Goal: Communication & Community: Ask a question

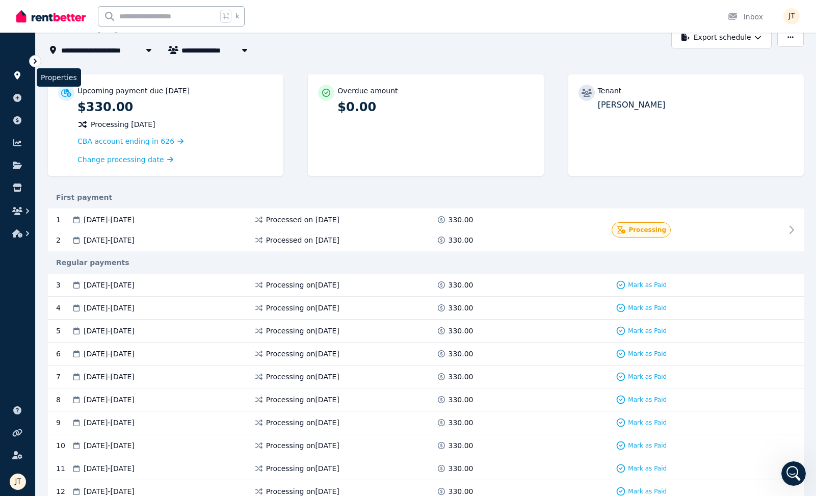
click at [21, 76] on icon at bounding box center [17, 75] width 10 height 8
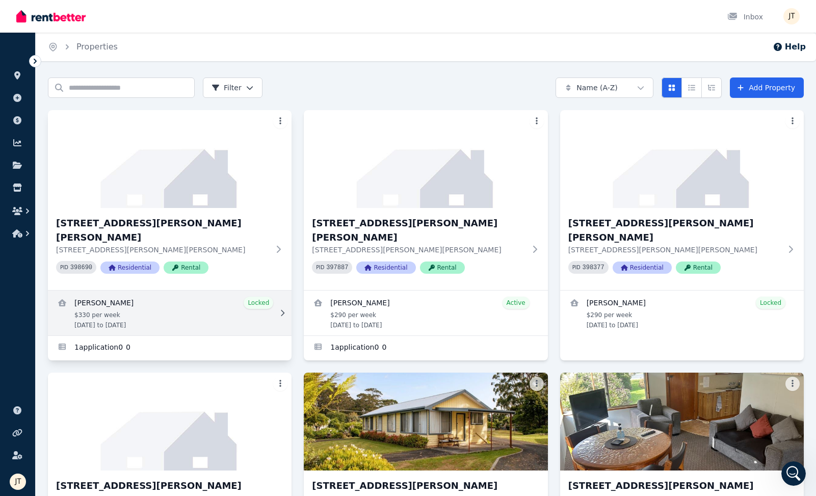
click at [136, 291] on link "View details for Mathieu Venezia" at bounding box center [170, 313] width 244 height 45
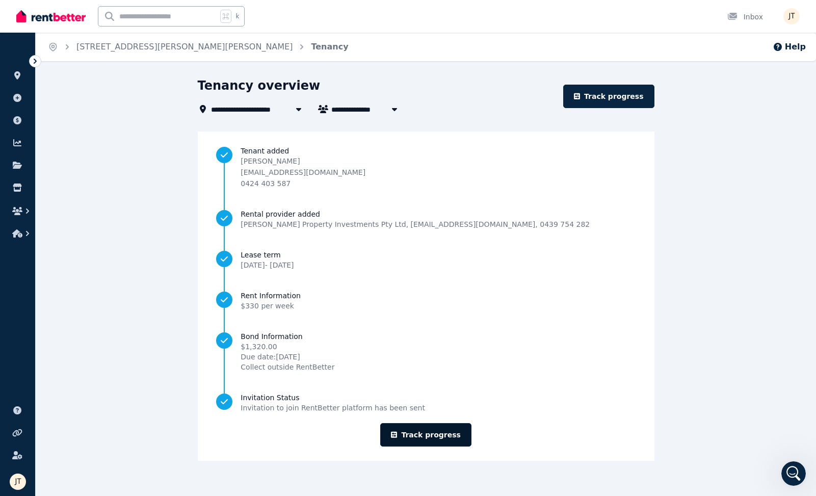
click at [442, 434] on link "Track progress" at bounding box center [425, 434] width 91 height 23
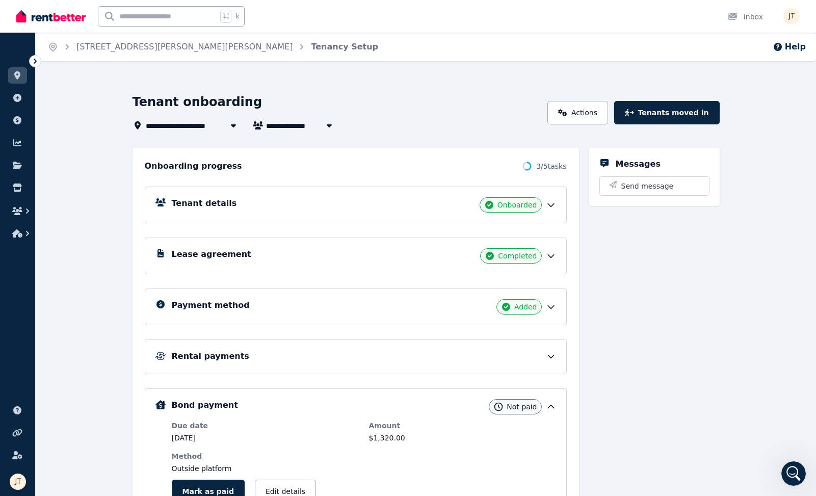
click at [367, 266] on div "Lease agreement Completed" at bounding box center [356, 256] width 422 height 37
click at [429, 263] on div "Lease agreement Completed" at bounding box center [364, 255] width 384 height 15
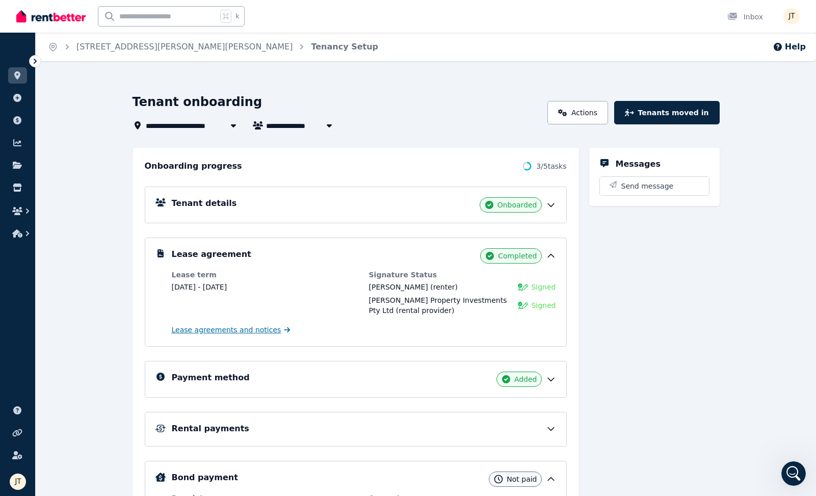
click at [251, 329] on span "Lease agreements and notices" at bounding box center [227, 330] width 110 height 10
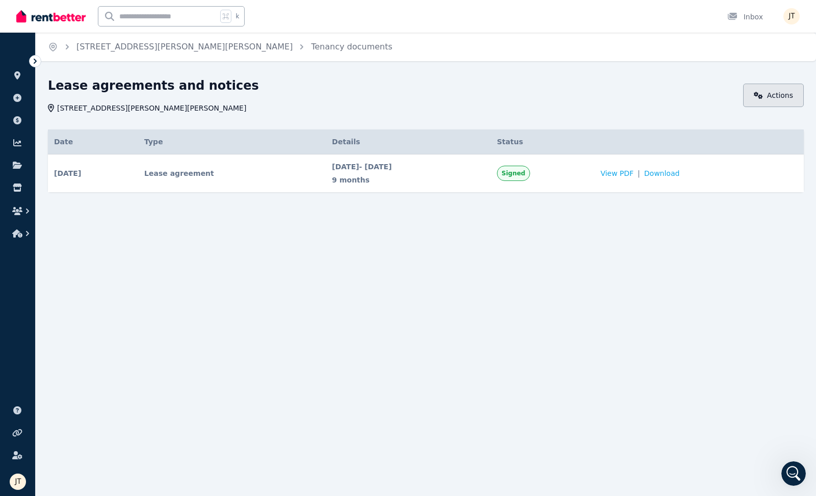
click at [782, 96] on link "Actions" at bounding box center [773, 95] width 61 height 23
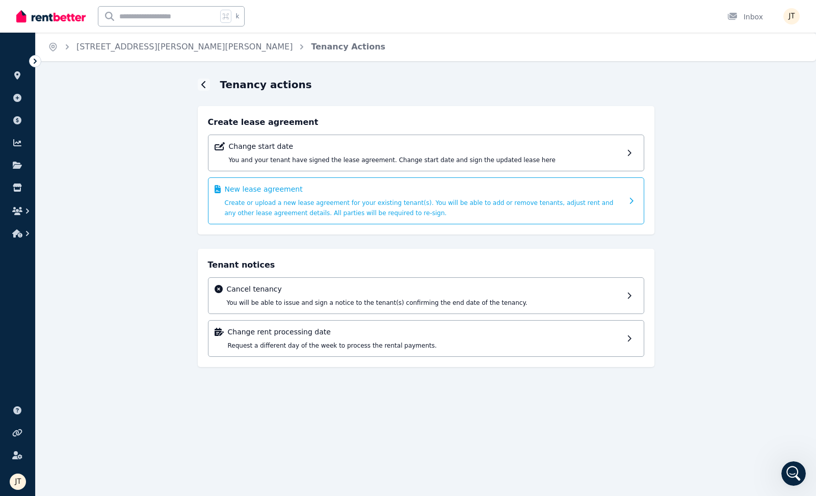
click at [365, 210] on span "Create or upload a new lease agreement for your existing tenant(s). You will be…" at bounding box center [419, 207] width 389 height 17
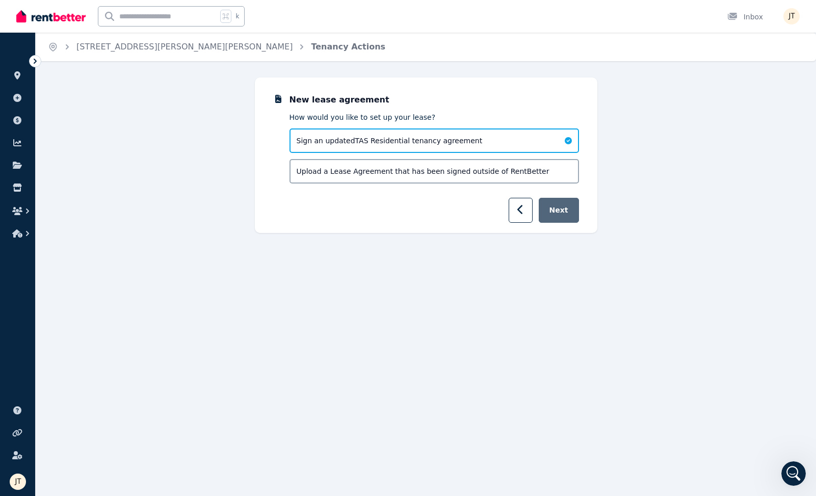
click at [561, 208] on button "Next" at bounding box center [559, 210] width 40 height 25
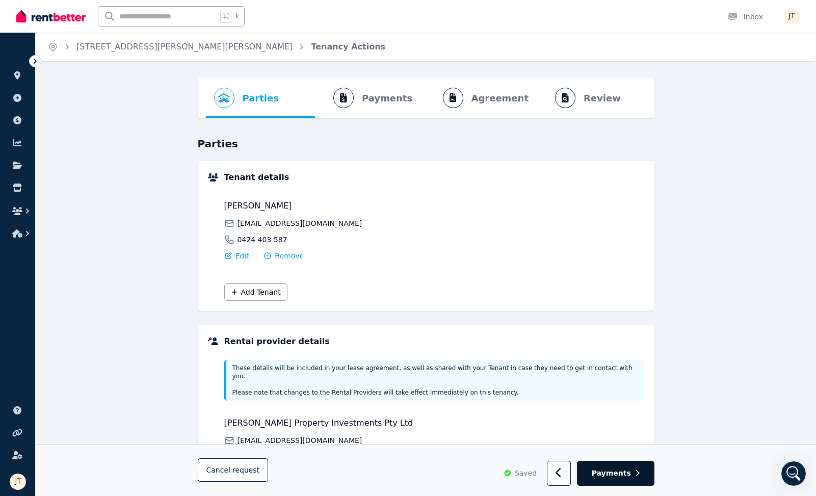
click at [644, 478] on button "Payments" at bounding box center [616, 473] width 78 height 25
select select "**********"
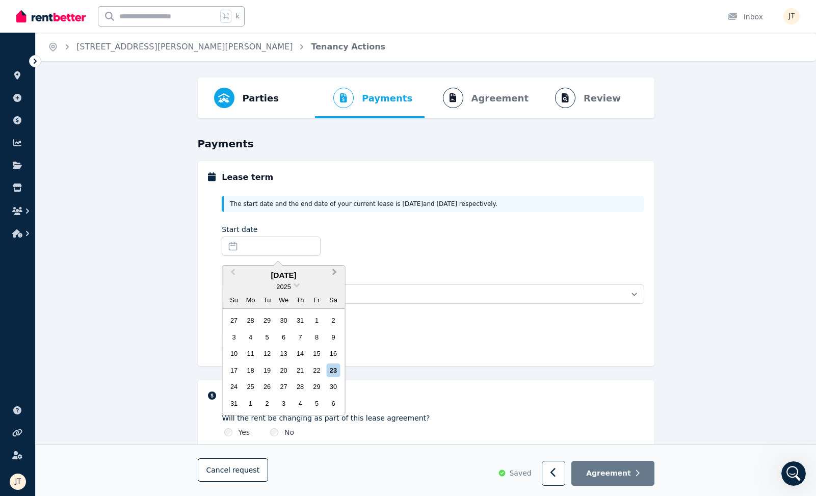
click at [335, 272] on span "Next Month" at bounding box center [335, 274] width 0 height 15
click at [249, 352] on div "15" at bounding box center [251, 354] width 14 height 14
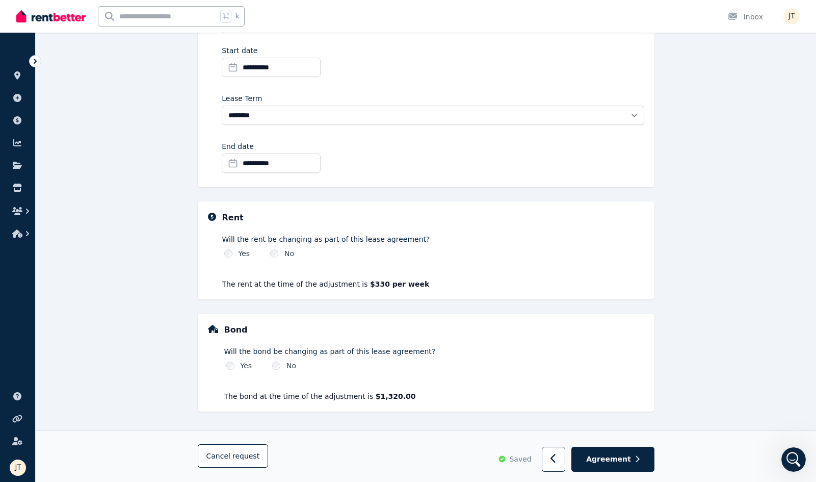
scroll to position [179, 0]
click at [245, 255] on label "Yes" at bounding box center [245, 253] width 12 height 10
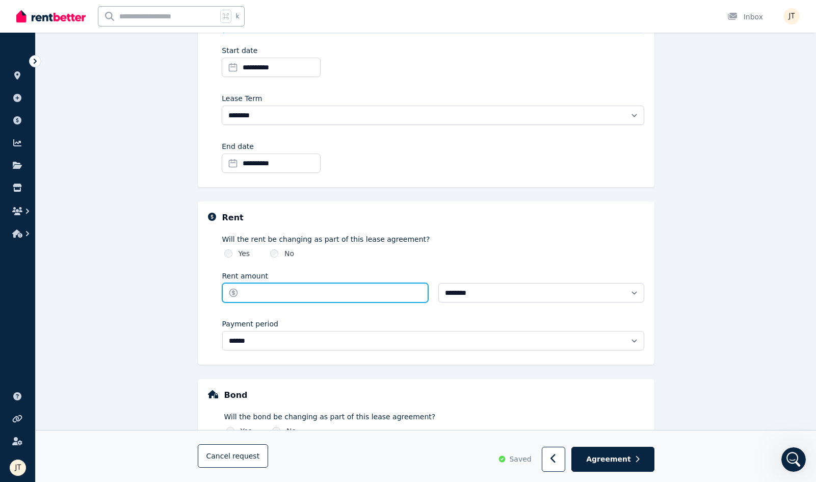
click at [287, 292] on input "Rent amount" at bounding box center [325, 292] width 206 height 19
type input "***"
click at [458, 243] on label "Will the rent be changing as part of this lease agreement?" at bounding box center [433, 239] width 422 height 10
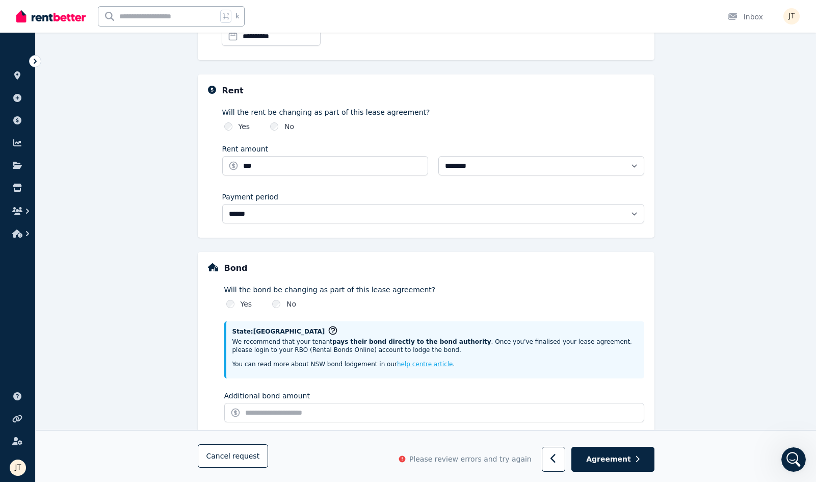
scroll to position [337, 0]
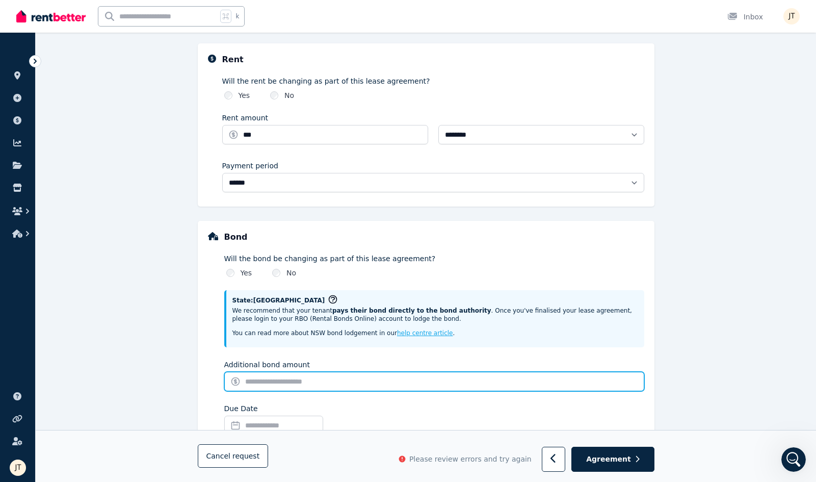
click at [269, 382] on input "Additional bond amount" at bounding box center [434, 381] width 420 height 19
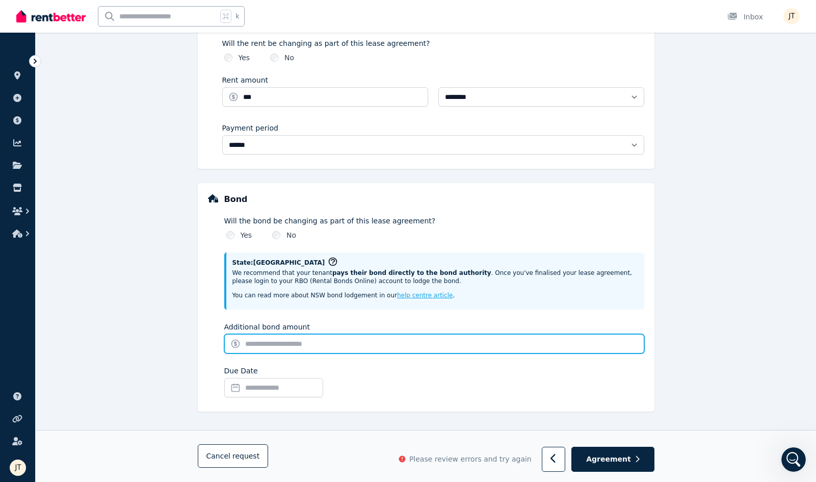
scroll to position [375, 0]
click at [344, 338] on input "Additional bond amount" at bounding box center [434, 343] width 420 height 19
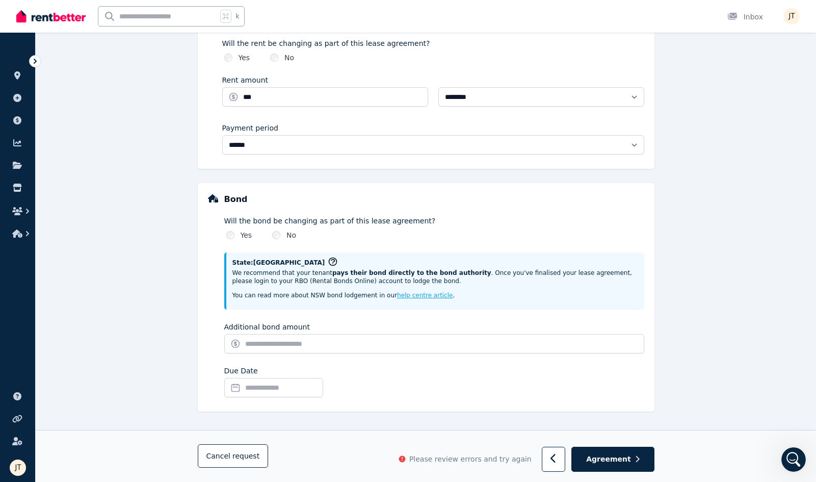
click at [304, 383] on input "Due Date" at bounding box center [273, 387] width 99 height 19
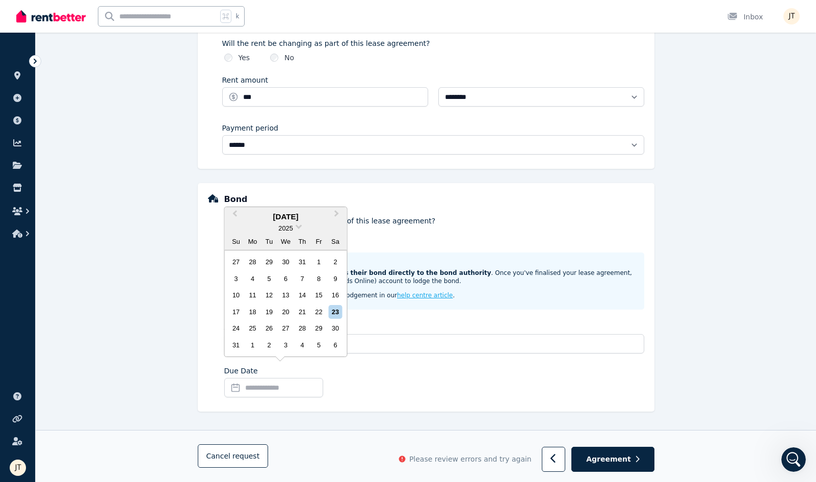
click at [406, 327] on div "Additional bond amount" at bounding box center [434, 327] width 420 height 10
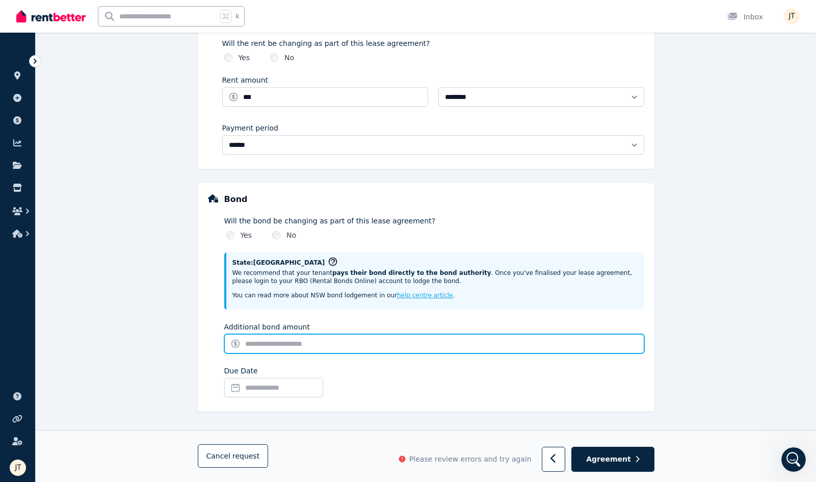
click at [390, 344] on input "Additional bond amount" at bounding box center [434, 343] width 420 height 19
type input "***"
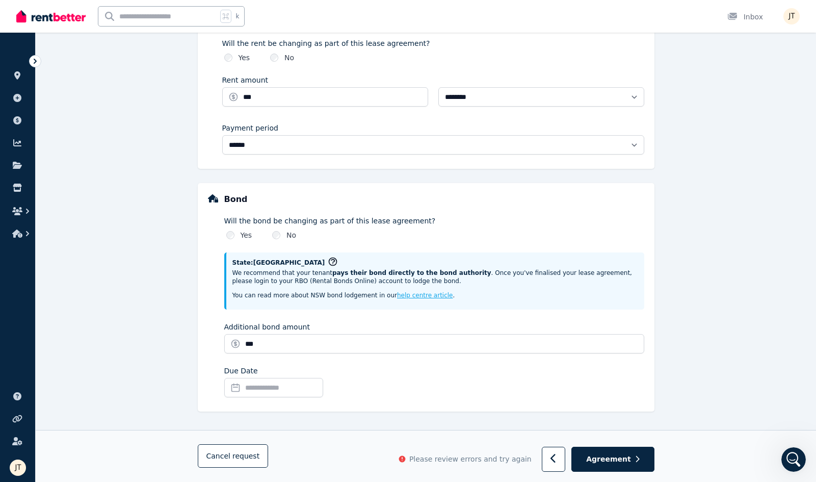
click at [321, 384] on input "Due Date" at bounding box center [273, 387] width 99 height 19
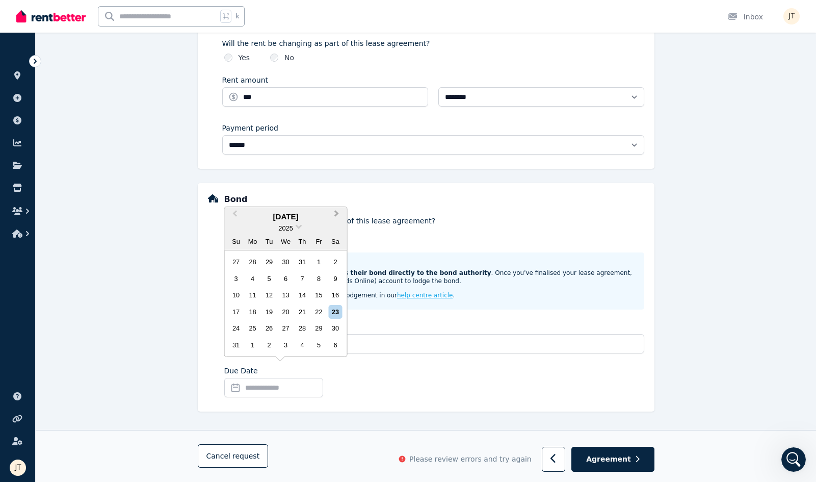
click at [340, 212] on button "Next Month" at bounding box center [338, 216] width 16 height 16
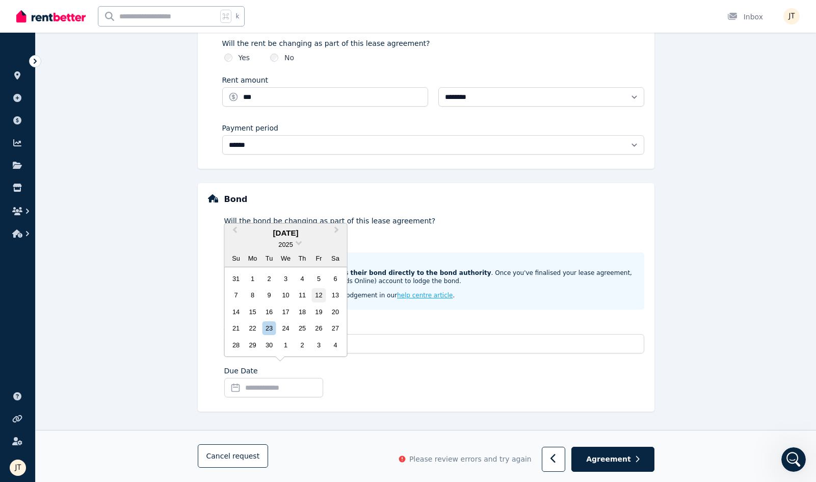
click at [314, 295] on div "12" at bounding box center [319, 295] width 14 height 14
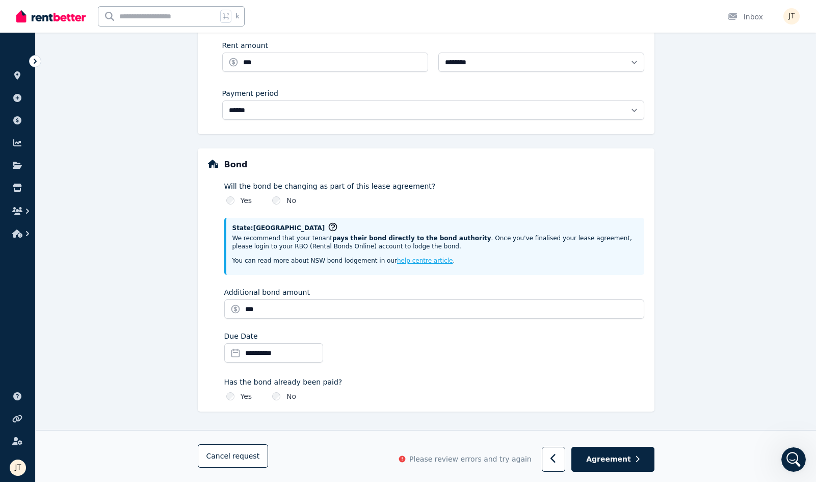
scroll to position [409, 0]
click at [609, 460] on span "Agreement" at bounding box center [608, 459] width 45 height 10
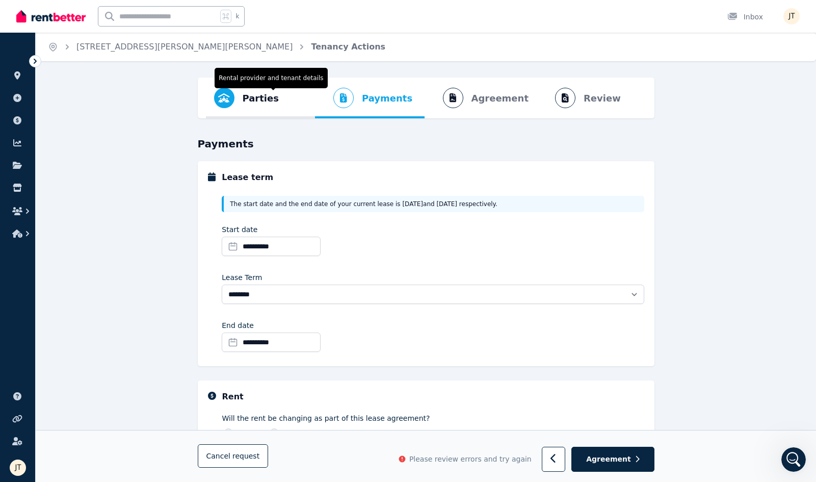
scroll to position [0, 0]
click at [263, 93] on span "Parties" at bounding box center [261, 98] width 36 height 14
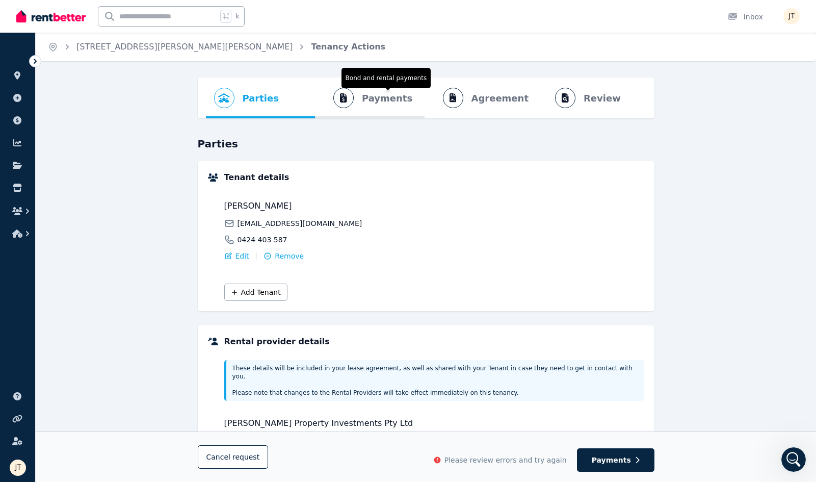
scroll to position [-1, 0]
click at [369, 106] on span "Payments Bond and rental payments" at bounding box center [368, 98] width 106 height 41
select select "**********"
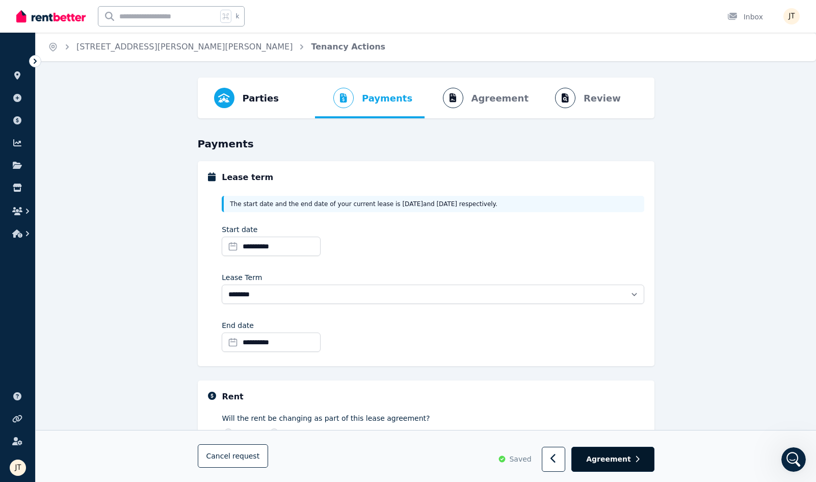
click at [616, 455] on span "Agreement" at bounding box center [608, 459] width 45 height 10
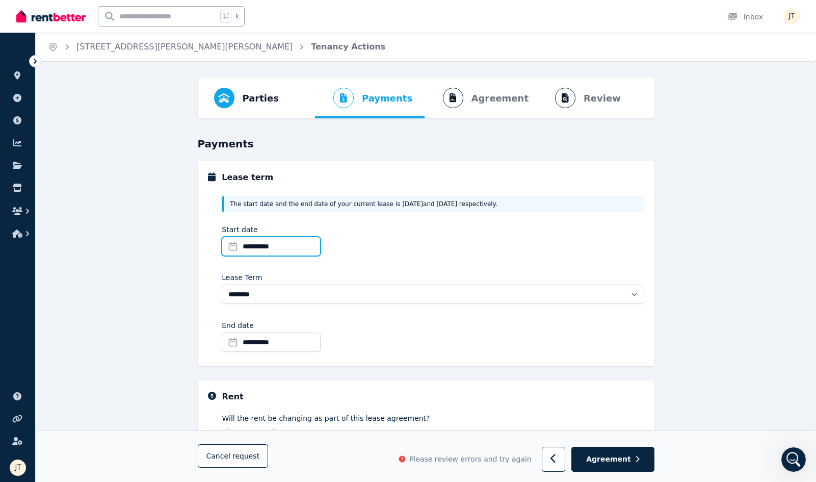
click at [292, 244] on input "**********" at bounding box center [271, 246] width 99 height 19
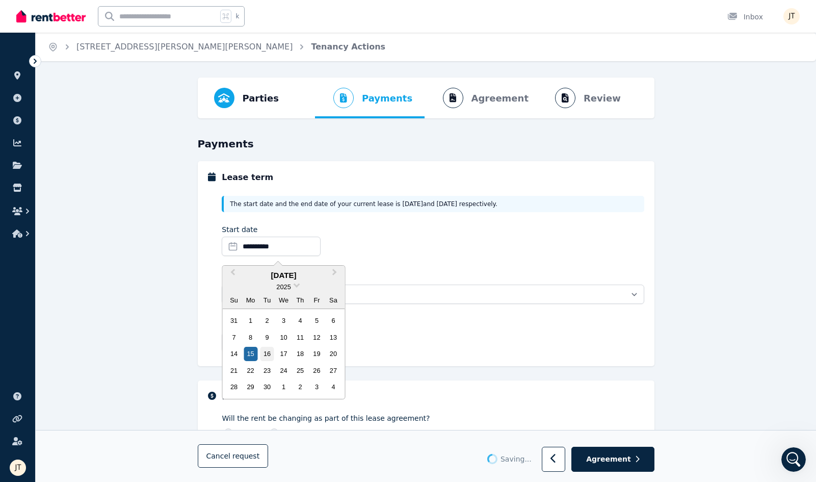
click at [269, 354] on div "16" at bounding box center [267, 354] width 14 height 14
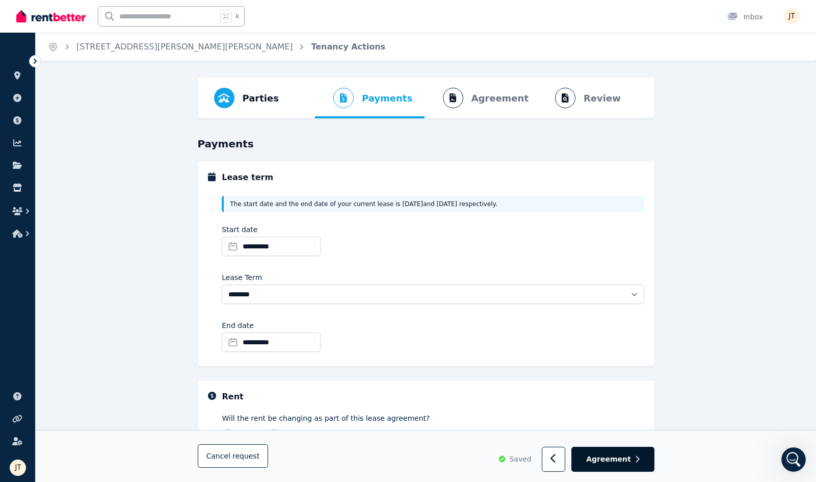
click at [628, 464] on span "Agreement" at bounding box center [608, 459] width 45 height 10
click at [13, 75] on icon at bounding box center [17, 75] width 10 height 8
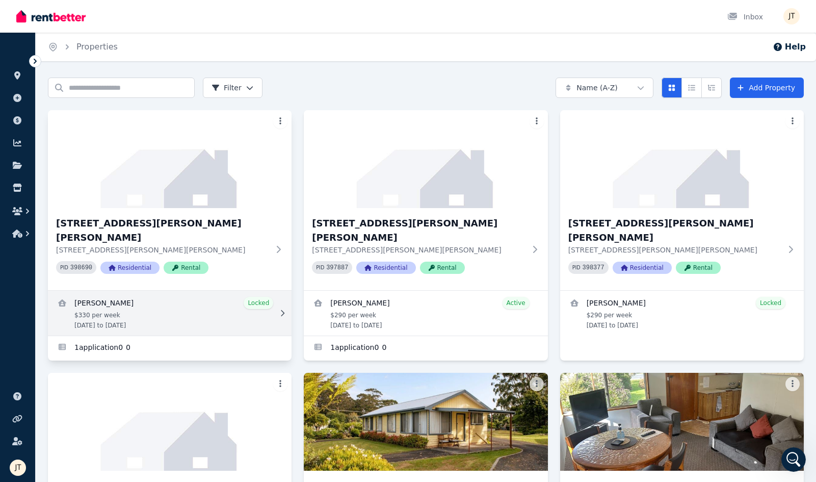
click at [129, 293] on link "View details for Mathieu Venezia" at bounding box center [170, 313] width 244 height 45
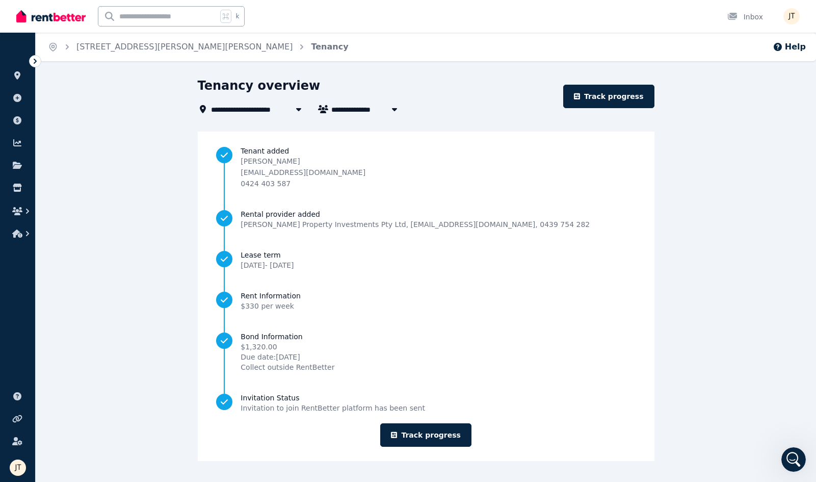
click at [447, 421] on div "Tenant added Mathieu Venezia mathieuvenezia34@gmail.com 0424 403 587 Rental pro…" at bounding box center [426, 296] width 457 height 329
click at [447, 432] on link "Track progress" at bounding box center [425, 434] width 91 height 23
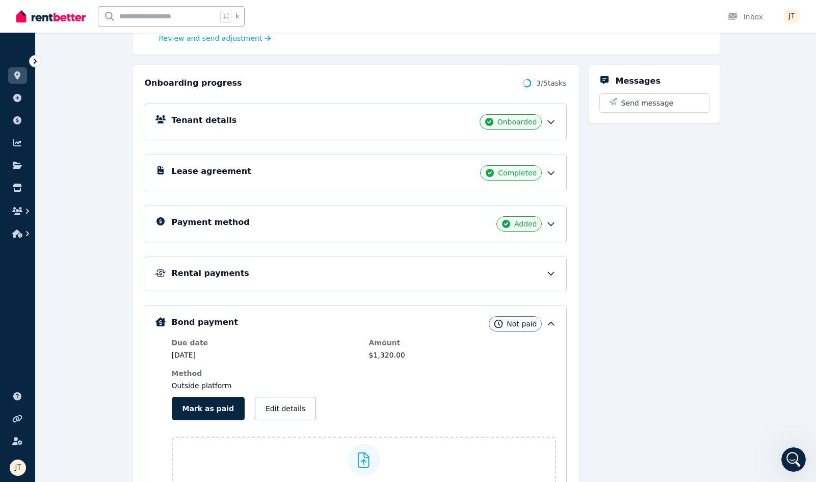
scroll to position [170, 0]
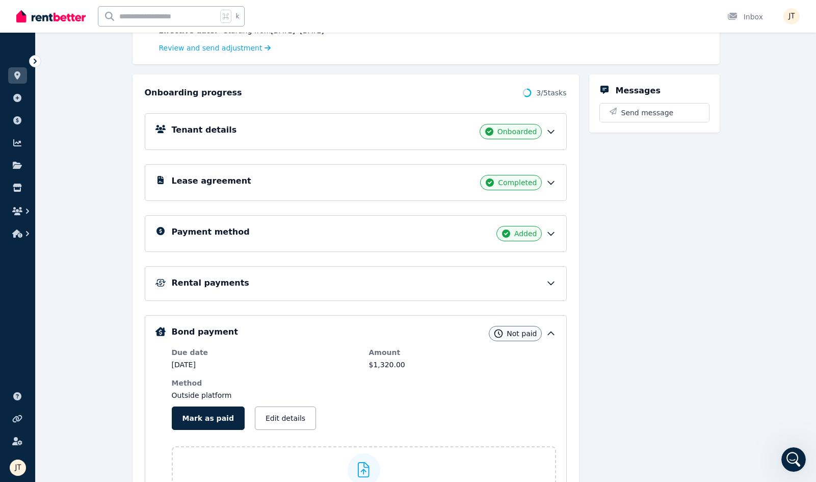
click at [383, 238] on div "Payment method Added" at bounding box center [364, 233] width 384 height 15
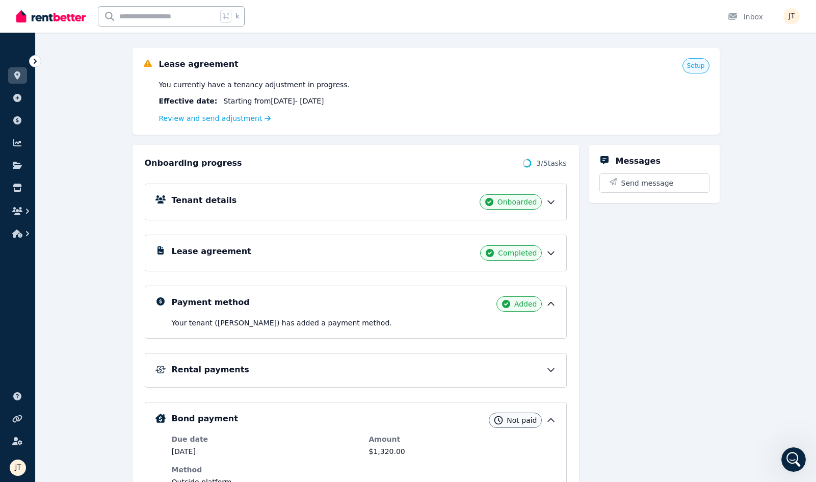
scroll to position [100, 0]
click at [235, 118] on link "Review and send adjustment" at bounding box center [215, 118] width 112 height 8
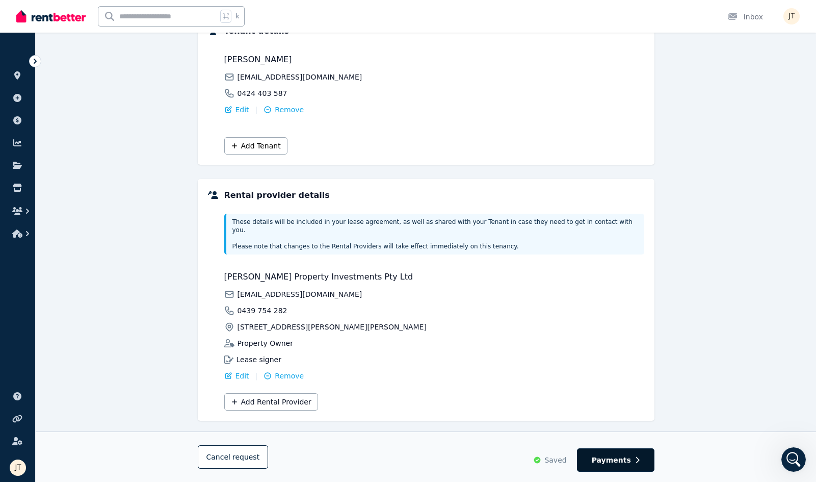
scroll to position [146, 0]
click at [613, 459] on span "Payments" at bounding box center [611, 460] width 39 height 10
select select "**********"
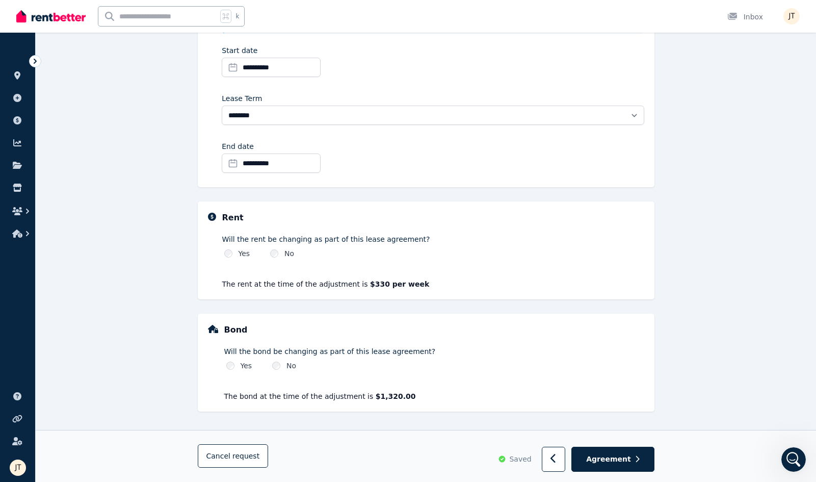
scroll to position [179, 0]
click at [238, 254] on div "Yes" at bounding box center [237, 253] width 26 height 10
select select "**********"
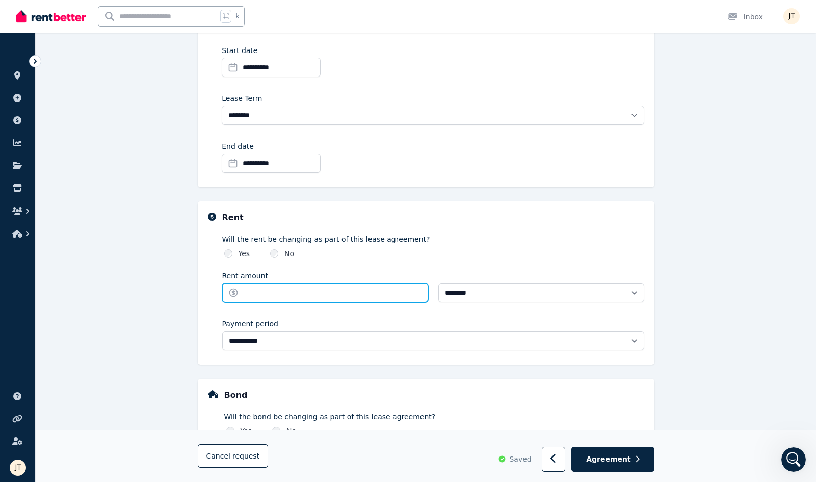
click at [276, 291] on input "Rent amount" at bounding box center [325, 292] width 206 height 19
type input "***"
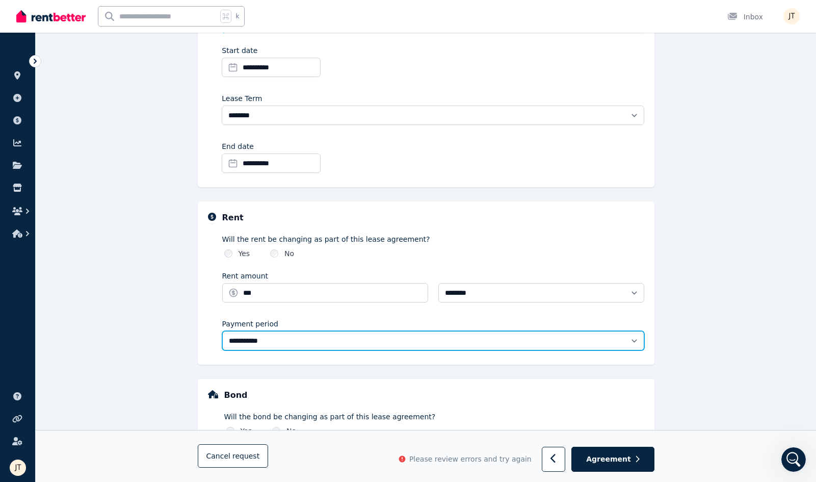
select select "******"
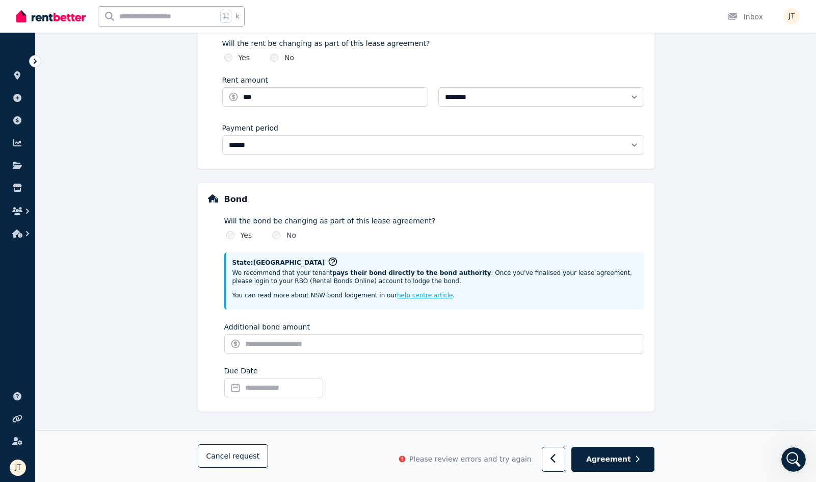
scroll to position [375, 0]
click at [307, 394] on input "Due Date" at bounding box center [273, 387] width 99 height 19
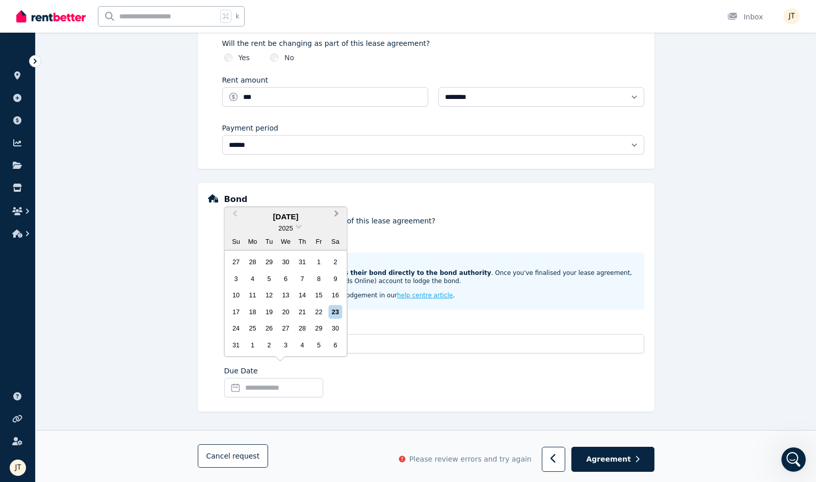
click at [339, 219] on button "Next Month" at bounding box center [338, 216] width 16 height 16
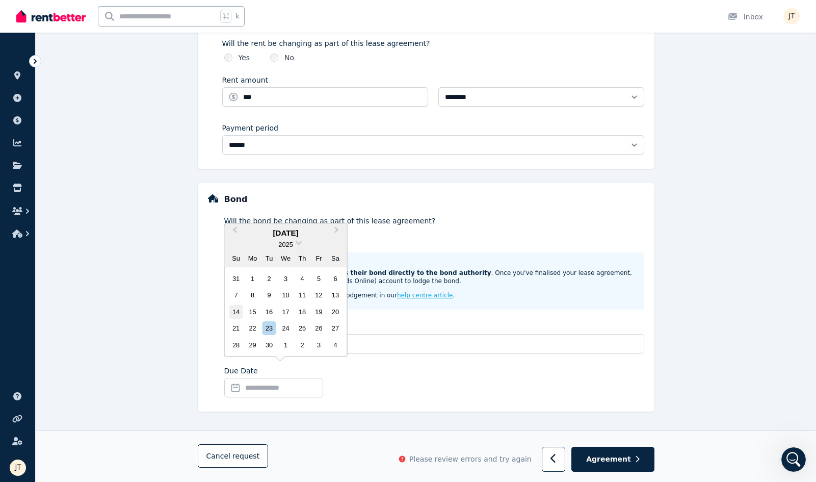
click at [238, 310] on div "14" at bounding box center [236, 312] width 14 height 14
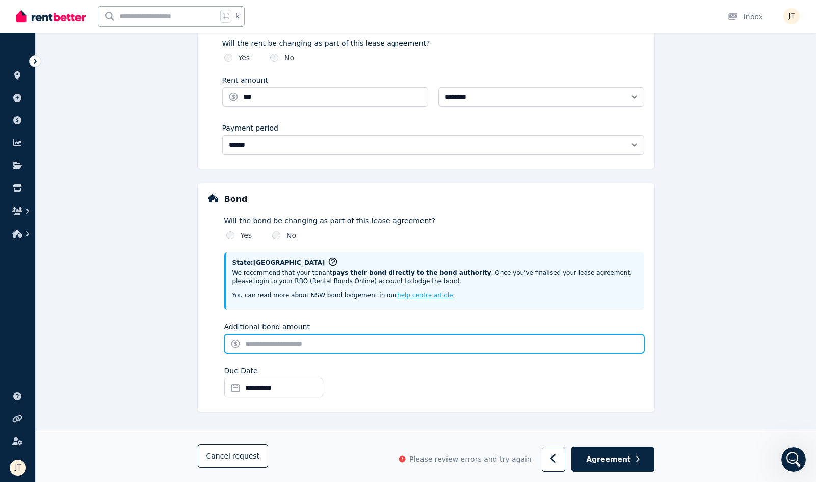
click at [416, 336] on input "Additional bond amount" at bounding box center [434, 343] width 420 height 19
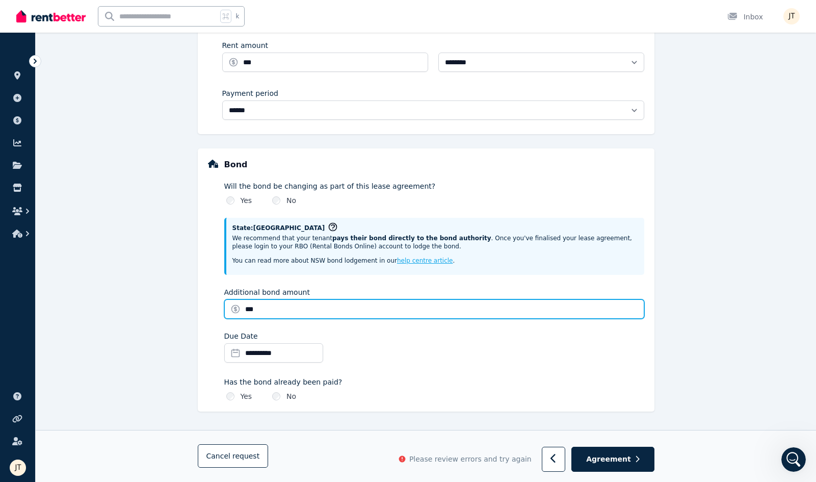
scroll to position [409, 0]
type input "***"
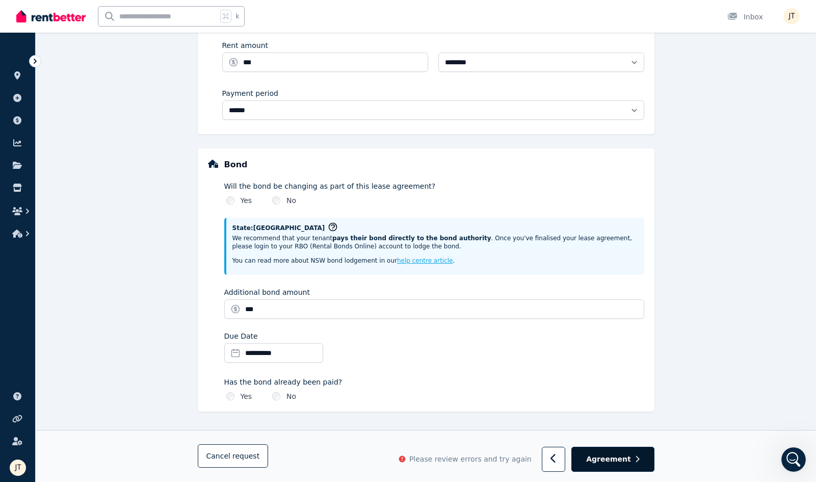
click at [627, 457] on span "Agreement" at bounding box center [608, 459] width 45 height 10
click at [796, 462] on icon "Open Intercom Messenger" at bounding box center [792, 458] width 17 height 17
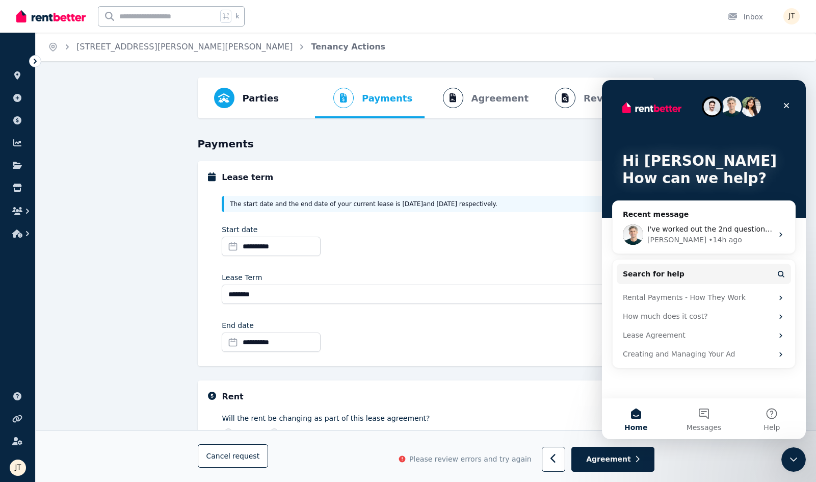
scroll to position [0, 0]
click at [20, 73] on icon at bounding box center [17, 75] width 6 height 8
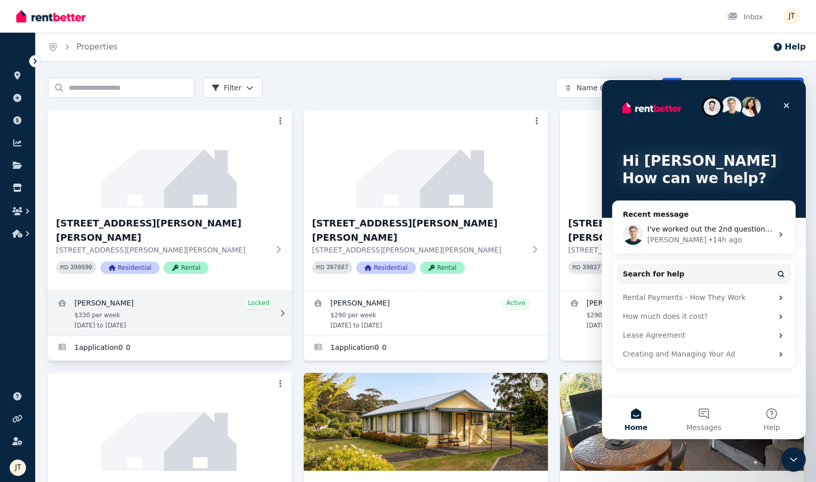
click at [187, 293] on link "View details for Mathieu Venezia" at bounding box center [170, 313] width 244 height 45
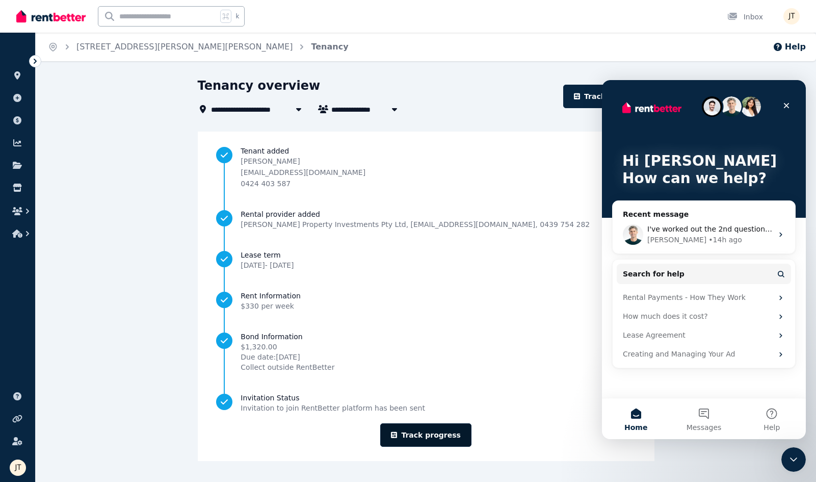
click at [434, 438] on link "Track progress" at bounding box center [425, 434] width 91 height 23
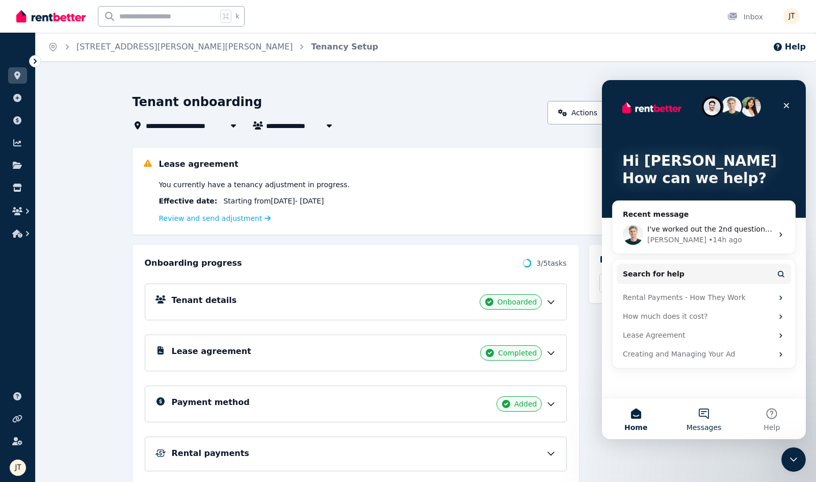
click at [705, 429] on span "Messages" at bounding box center [704, 427] width 35 height 7
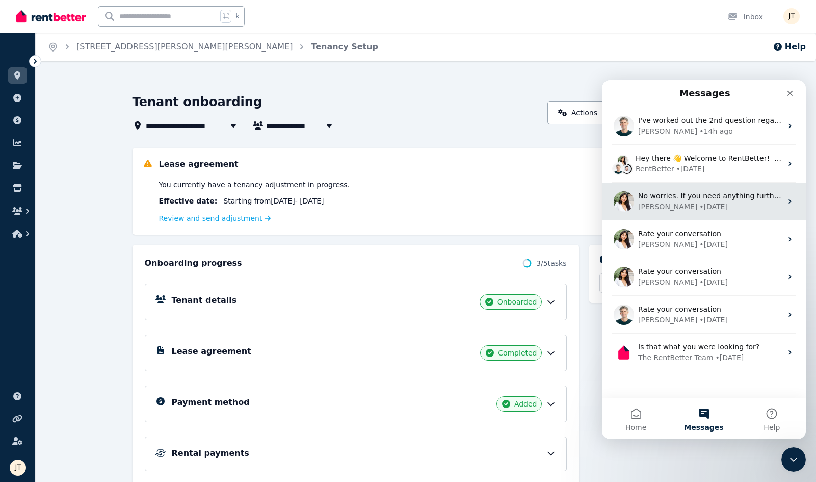
click at [741, 196] on span "No worries. If you need anything further, just reach back out.🙂" at bounding box center [751, 196] width 227 height 8
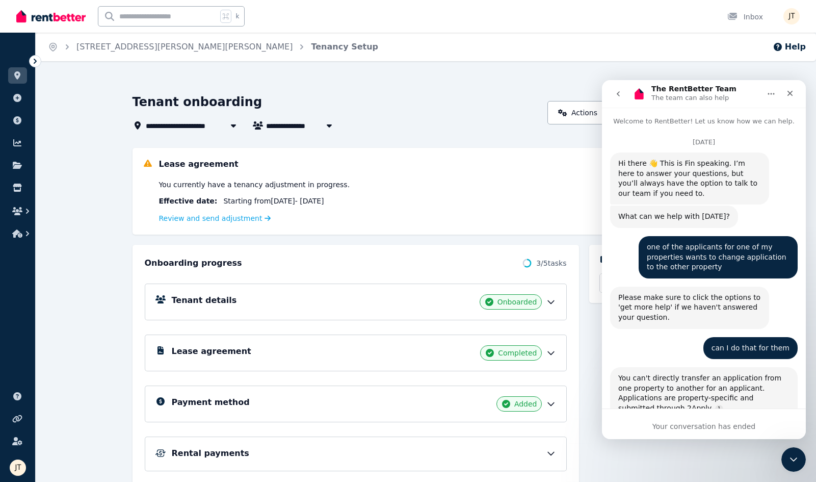
scroll to position [2423, 0]
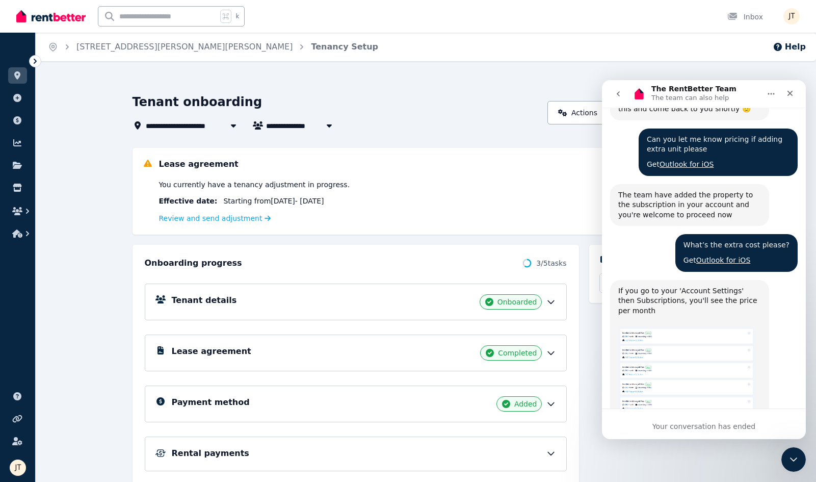
click at [618, 87] on button "go back" at bounding box center [618, 93] width 19 height 19
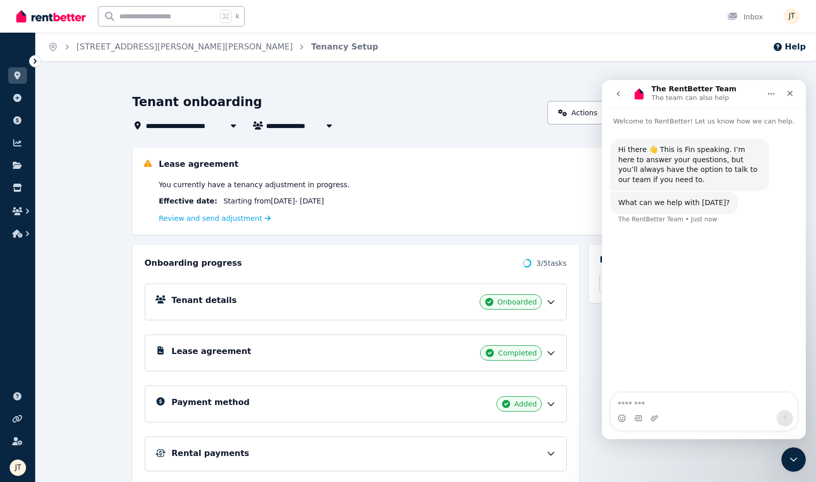
scroll to position [0, 0]
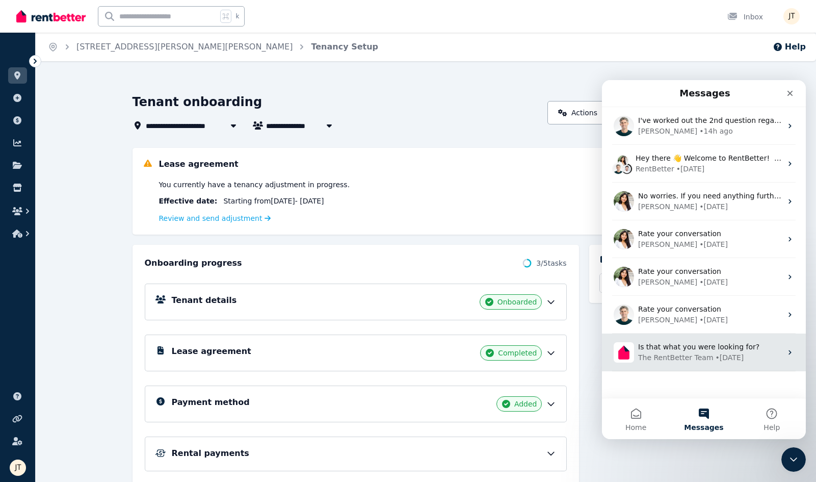
click at [701, 359] on div "The RentBetter Team" at bounding box center [675, 357] width 75 height 11
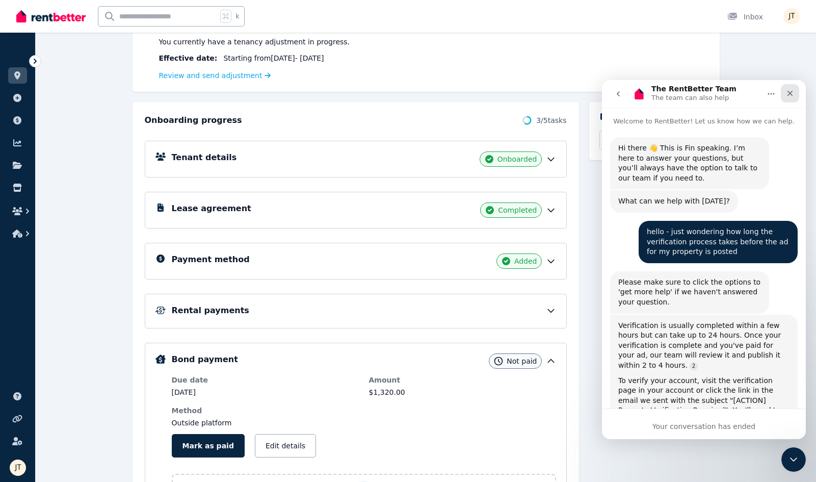
click at [790, 92] on icon "Close" at bounding box center [791, 94] width 6 height 6
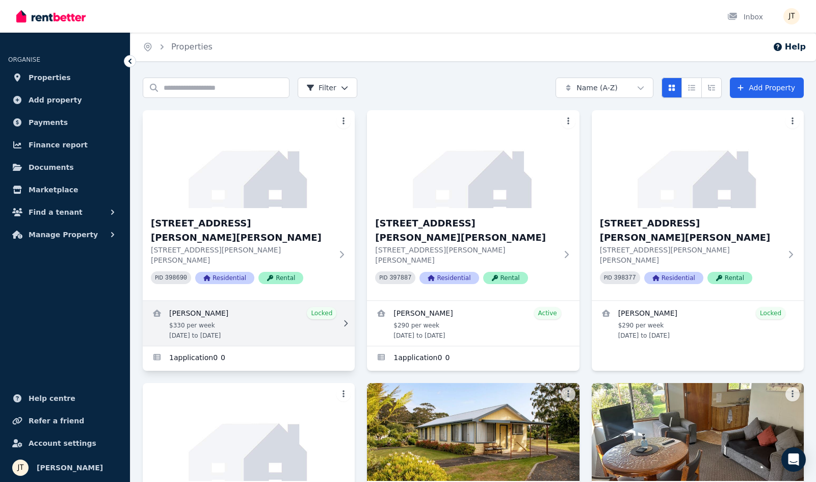
click at [211, 301] on link "View details for Mathieu Venezia" at bounding box center [249, 323] width 212 height 45
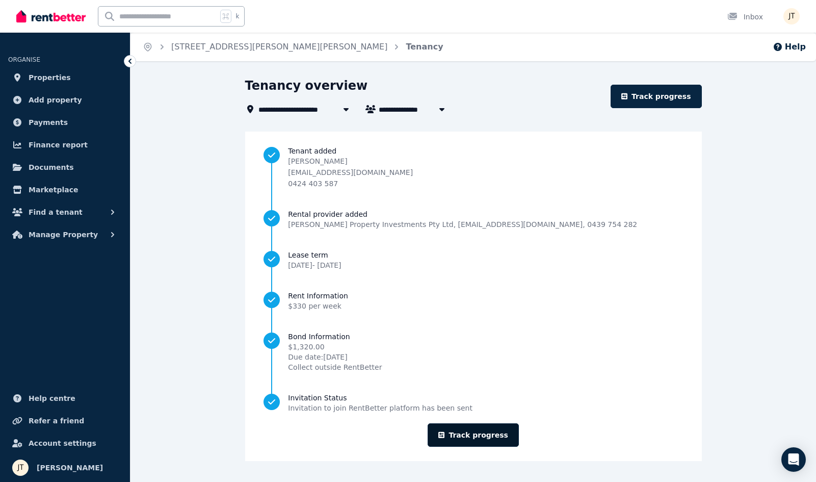
click at [491, 439] on link "Track progress" at bounding box center [473, 434] width 91 height 23
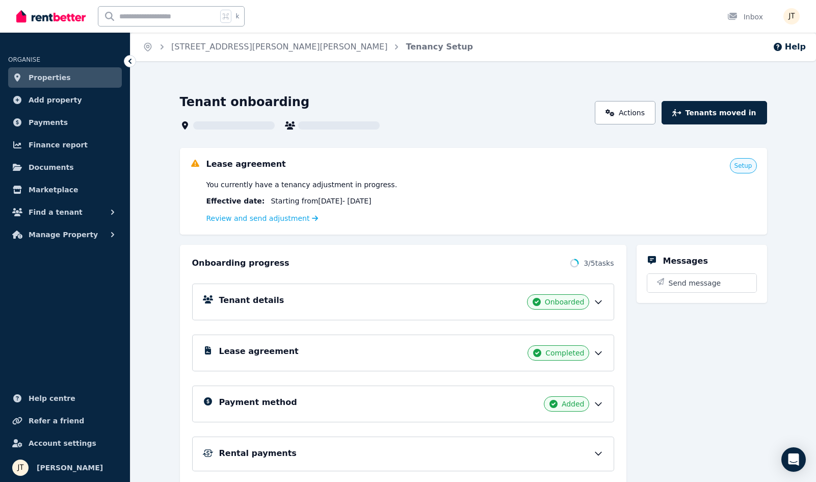
click at [343, 299] on div "Tenant details Onboarded" at bounding box center [411, 301] width 384 height 15
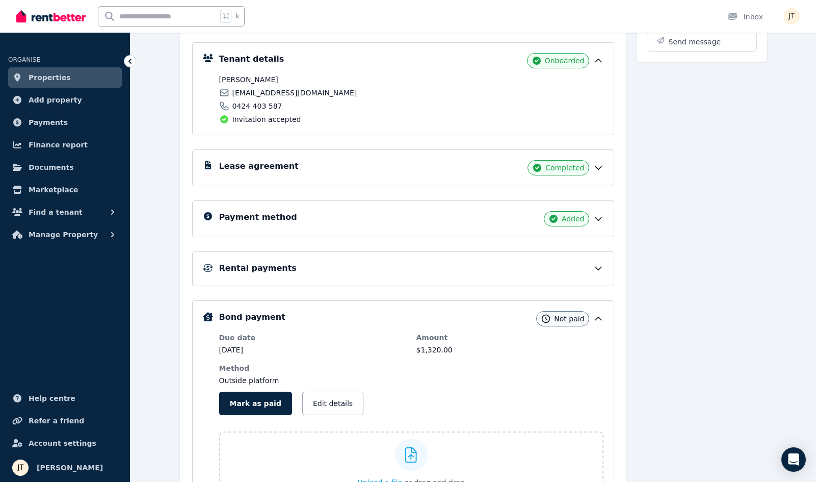
scroll to position [257, 0]
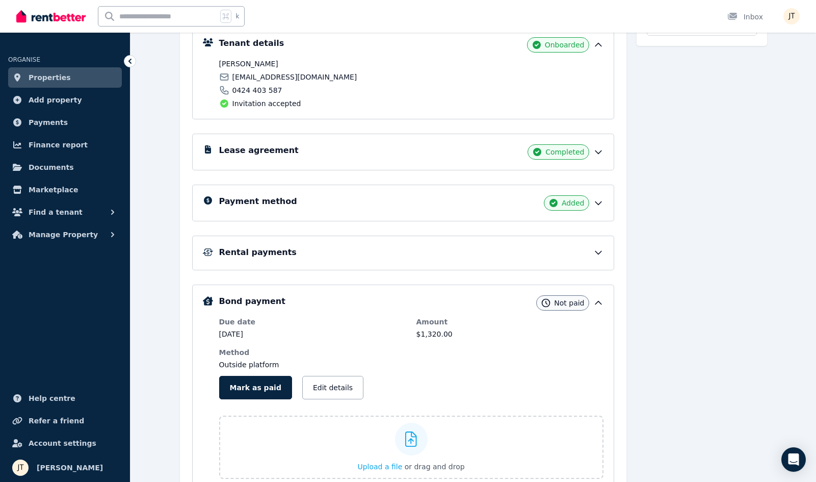
click at [378, 200] on div "Payment method Added" at bounding box center [411, 202] width 384 height 15
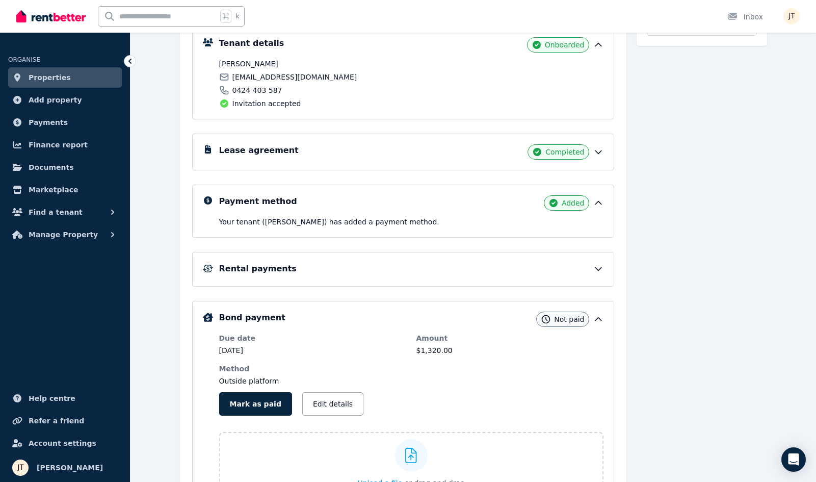
click at [500, 262] on div "Rental payments" at bounding box center [403, 269] width 422 height 35
click at [513, 278] on div "Rental payments" at bounding box center [403, 269] width 422 height 35
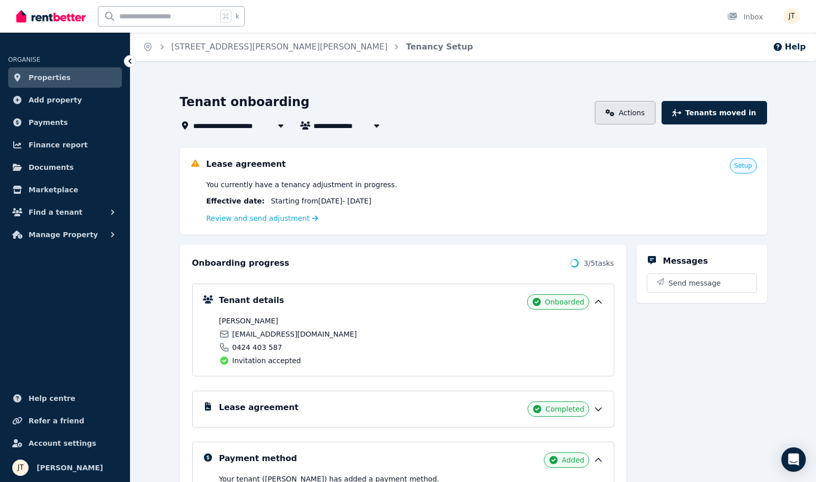
scroll to position [0, 0]
click at [631, 120] on link "Actions" at bounding box center [625, 112] width 61 height 23
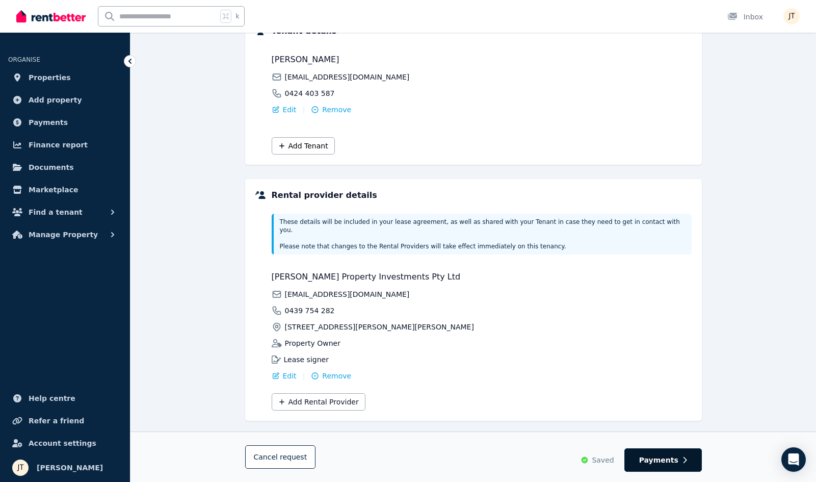
scroll to position [146, 0]
click at [663, 460] on span "Payments" at bounding box center [658, 460] width 39 height 10
select select "**********"
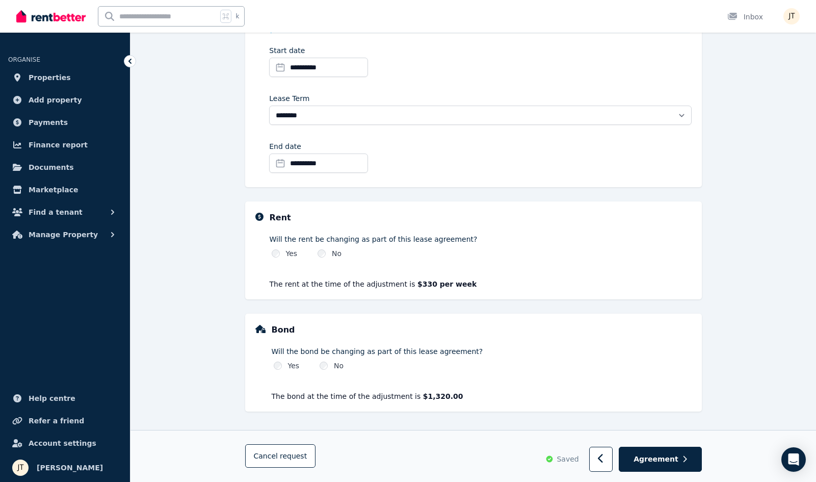
scroll to position [179, 0]
select select "**********"
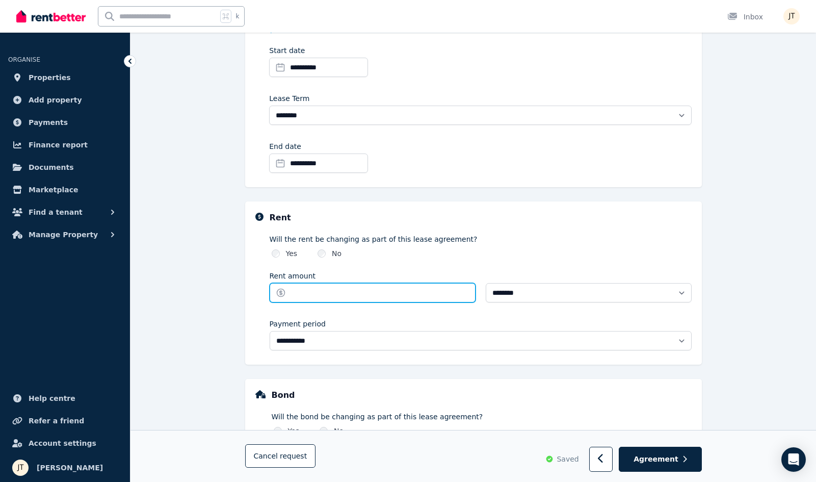
click at [338, 285] on input "Rent amount" at bounding box center [373, 292] width 206 height 19
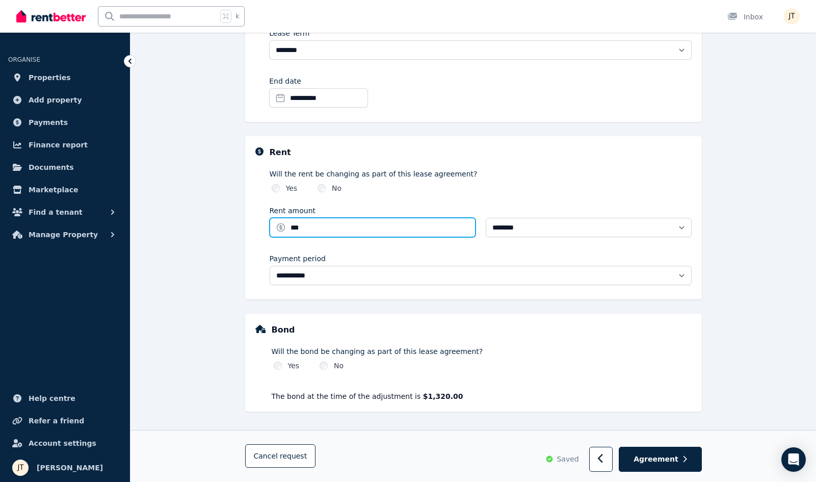
scroll to position [244, 0]
type input "***"
click at [50, 81] on span "Properties" at bounding box center [50, 77] width 42 height 12
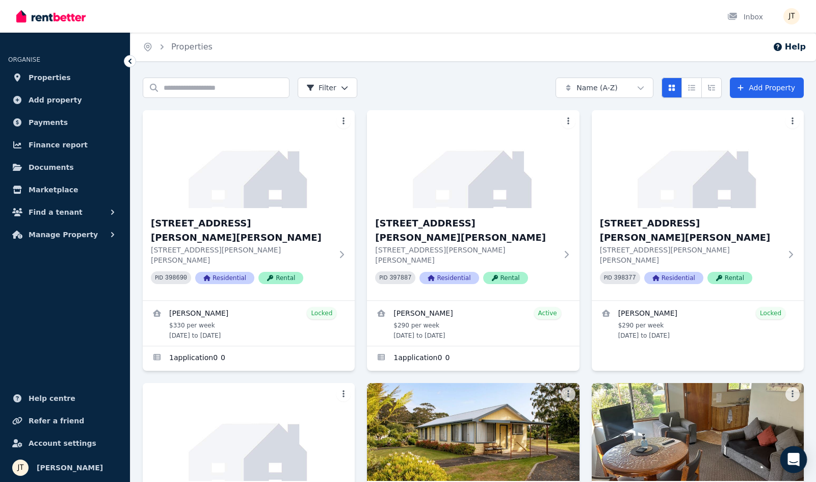
click at [792, 460] on icon "Open Intercom Messenger" at bounding box center [794, 459] width 12 height 13
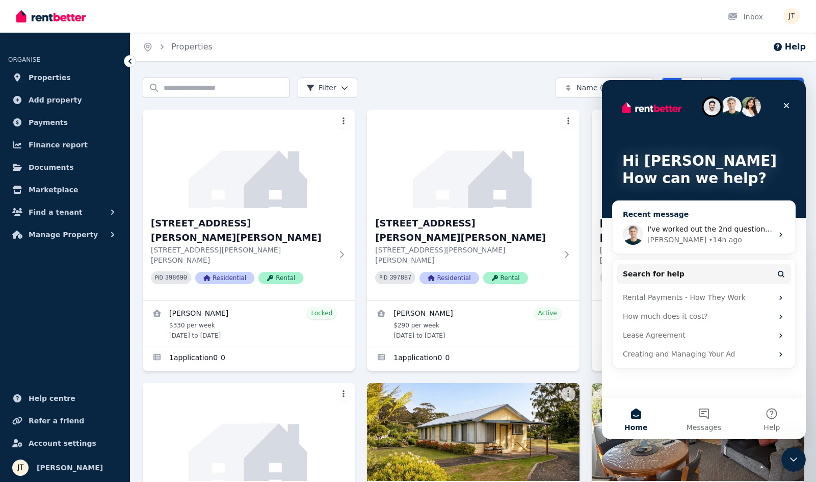
click at [733, 233] on span "I've worked out the 2nd question regarding new tenants please disregard" at bounding box center [779, 229] width 263 height 8
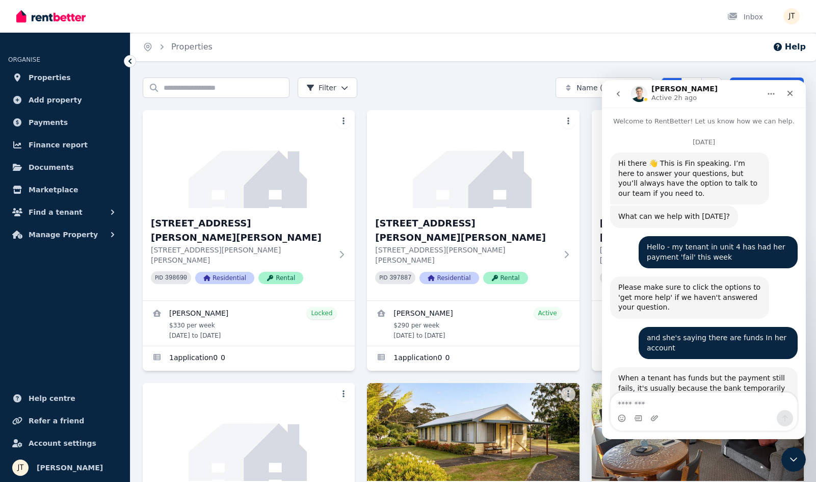
scroll to position [4217, 0]
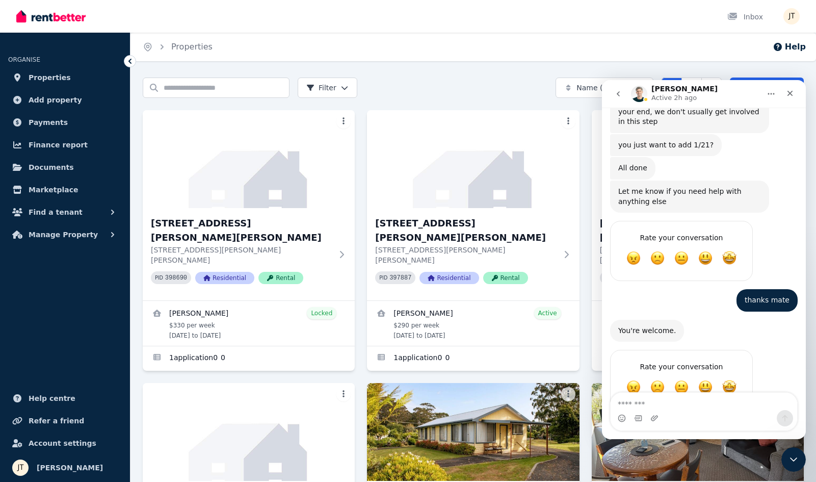
click at [621, 89] on button "go back" at bounding box center [618, 93] width 19 height 19
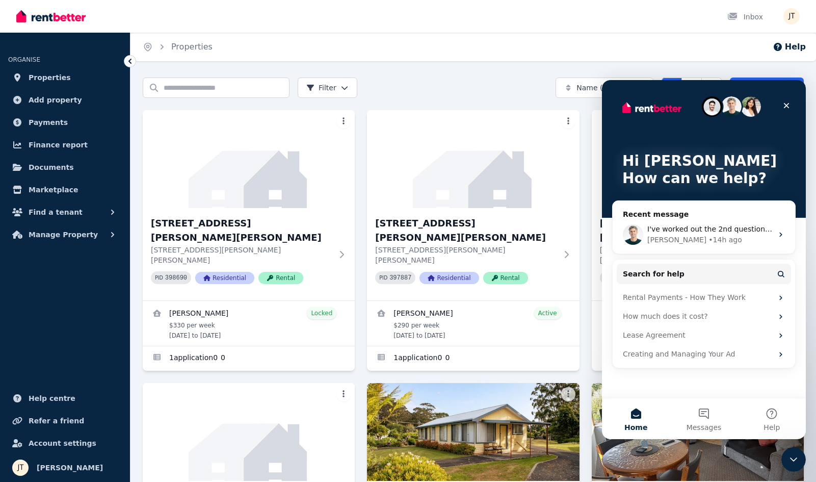
click at [636, 424] on span "Home" at bounding box center [636, 427] width 23 height 7
click at [696, 424] on span "Messages" at bounding box center [704, 427] width 35 height 7
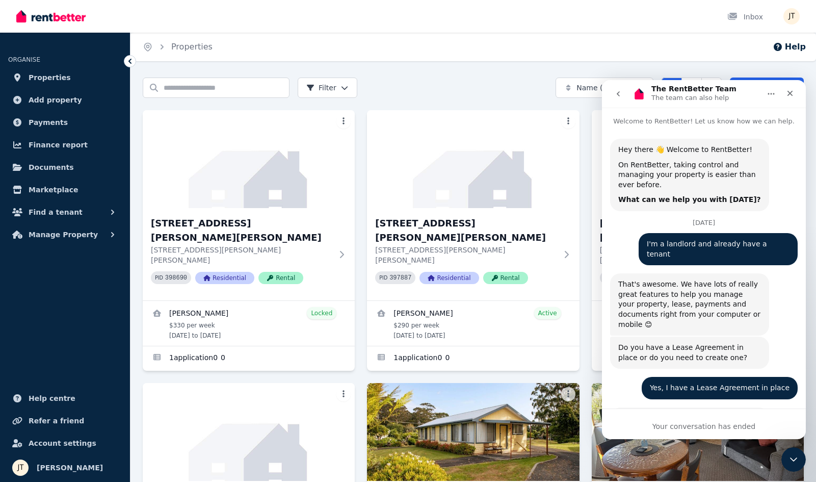
scroll to position [141, 0]
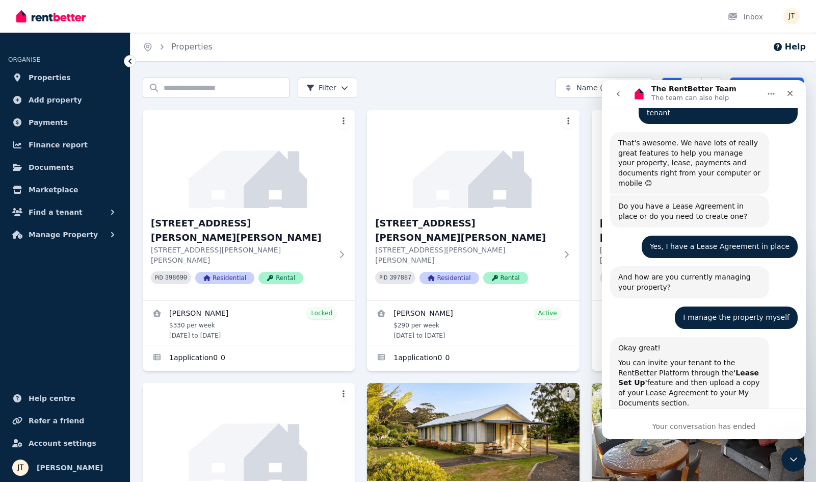
click at [619, 92] on icon "go back" at bounding box center [618, 93] width 3 height 5
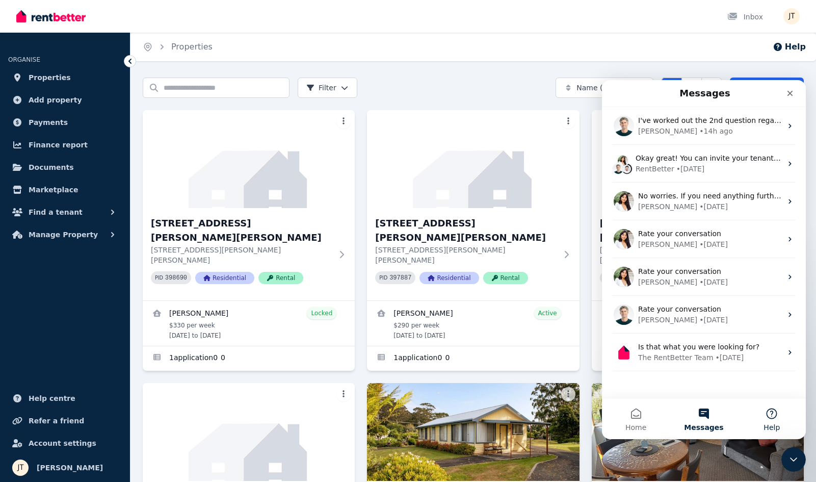
click at [768, 410] on button "Help" at bounding box center [772, 418] width 68 height 41
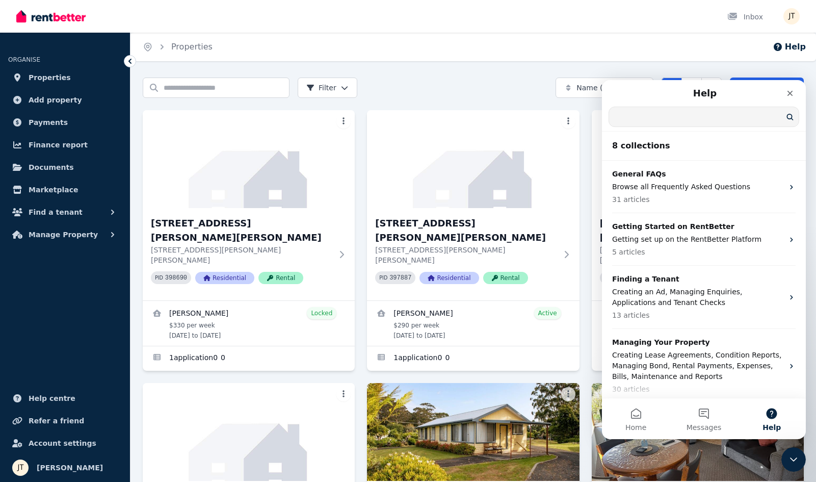
click at [661, 119] on input "Search for help" at bounding box center [704, 116] width 190 height 19
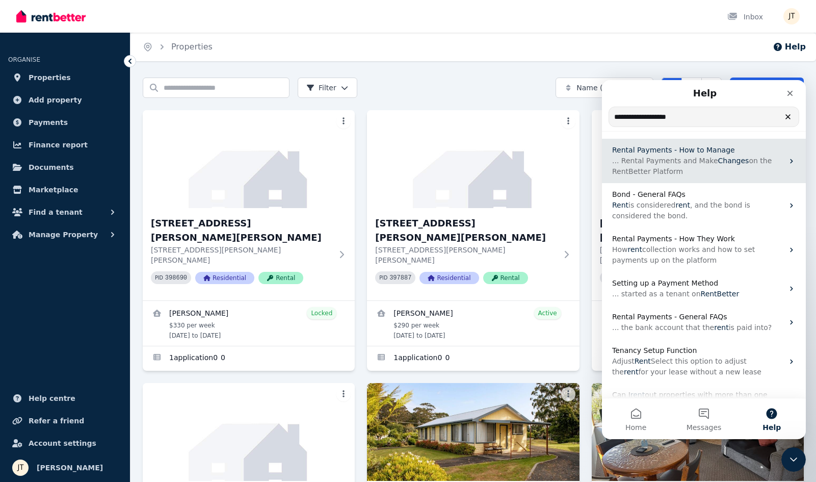
type input "**********"
click at [722, 151] on span "Rental Payments - How to Manage" at bounding box center [673, 150] width 123 height 8
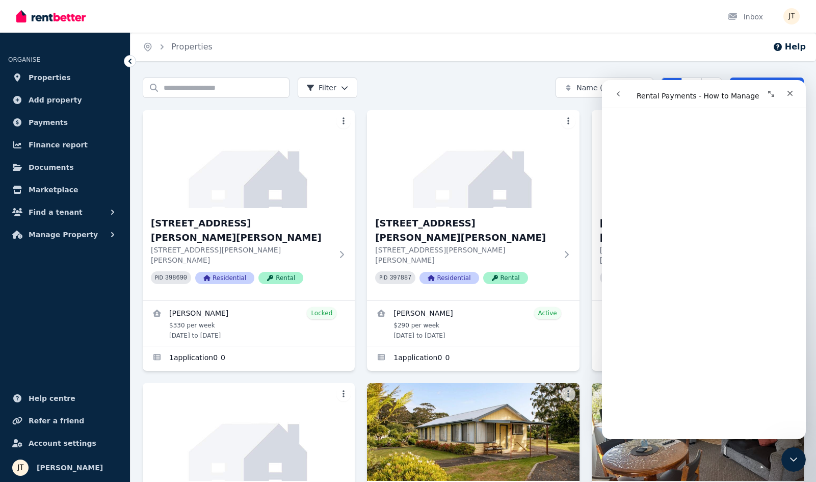
scroll to position [2301, 0]
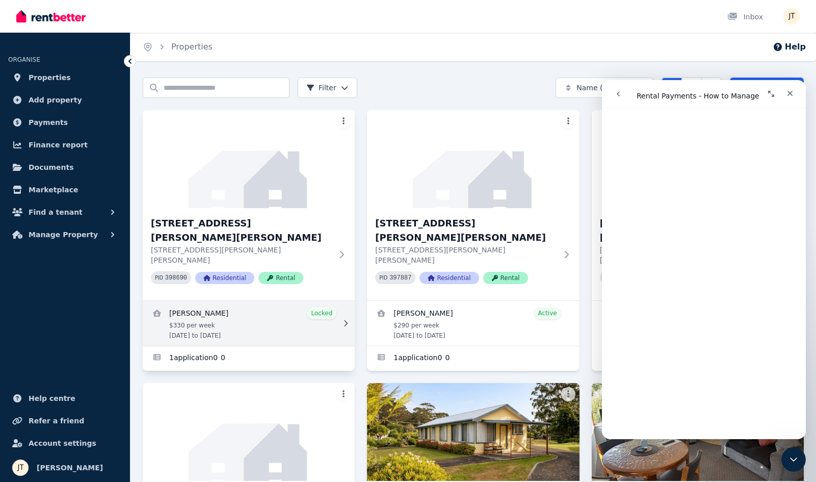
click at [230, 303] on link "View details for Mathieu Venezia" at bounding box center [249, 323] width 212 height 45
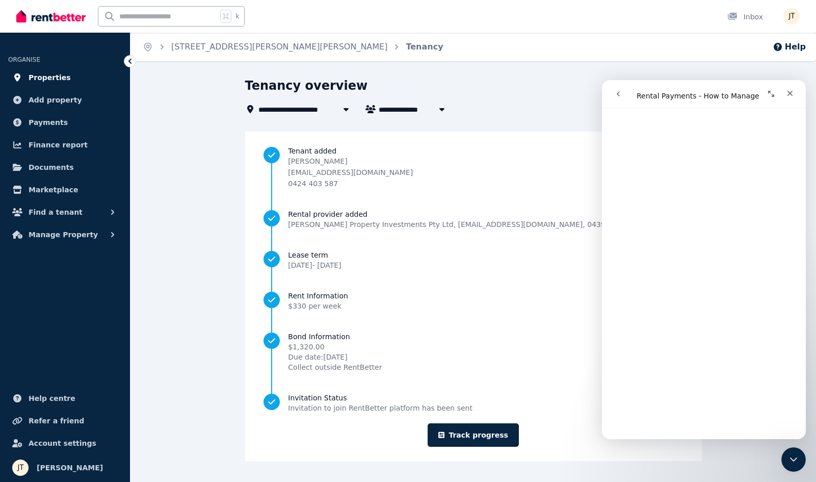
click at [39, 81] on span "Properties" at bounding box center [50, 77] width 42 height 12
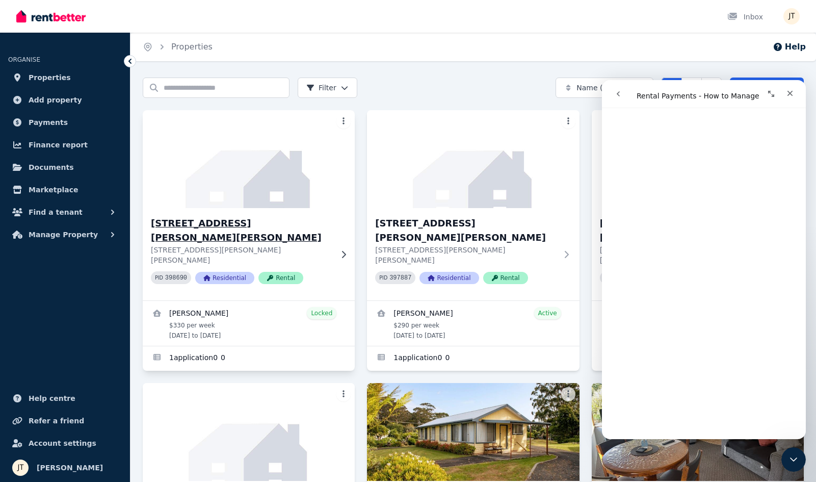
click at [280, 245] on p "[STREET_ADDRESS][PERSON_NAME][PERSON_NAME]" at bounding box center [242, 255] width 182 height 20
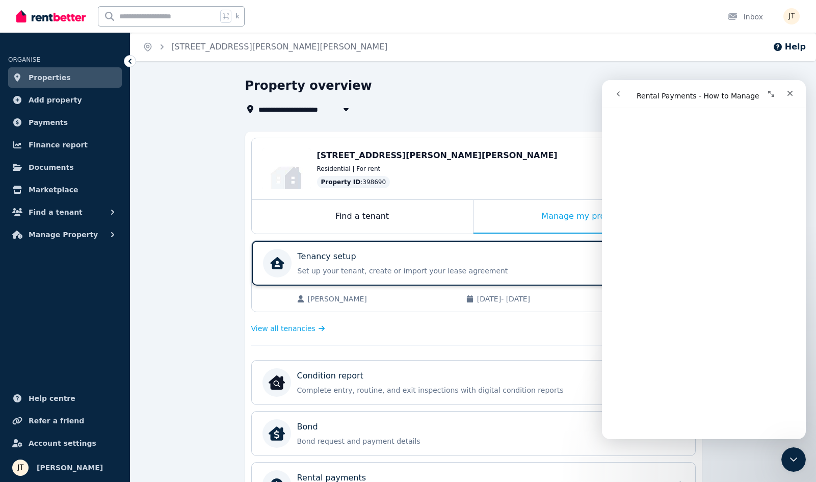
click at [410, 263] on div "Tenancy setup Set up your tenant, create or import your lease agreement Track p…" at bounding box center [452, 262] width 309 height 25
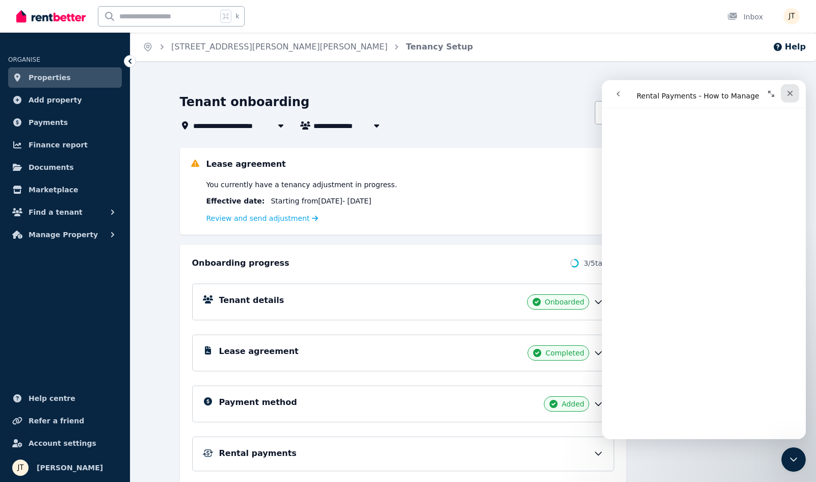
click at [790, 92] on icon "Close" at bounding box center [790, 93] width 8 height 8
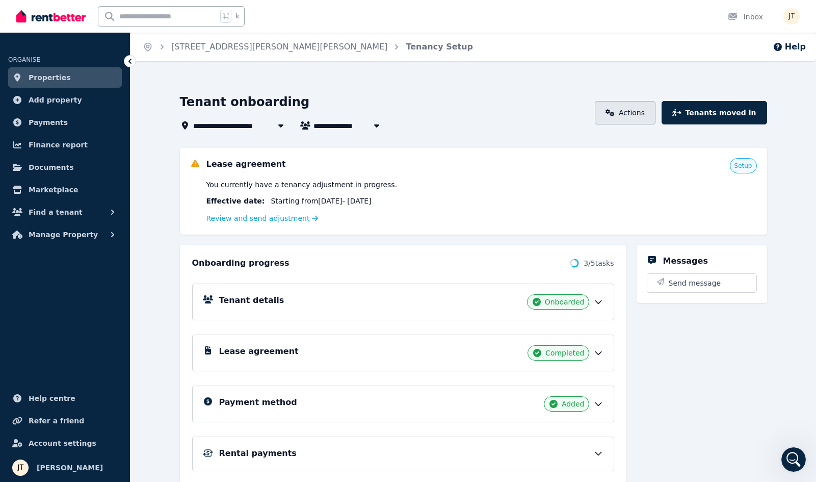
click at [654, 117] on link "Actions" at bounding box center [625, 112] width 61 height 23
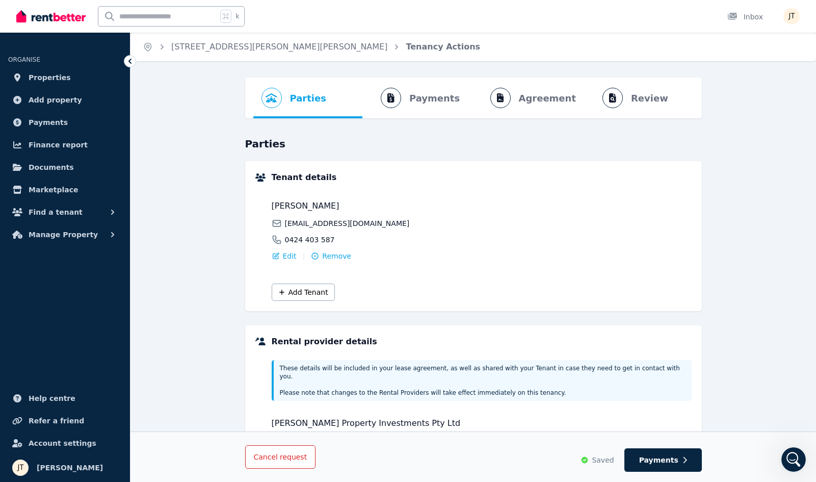
click at [259, 458] on span "Cancel request" at bounding box center [281, 457] width 54 height 8
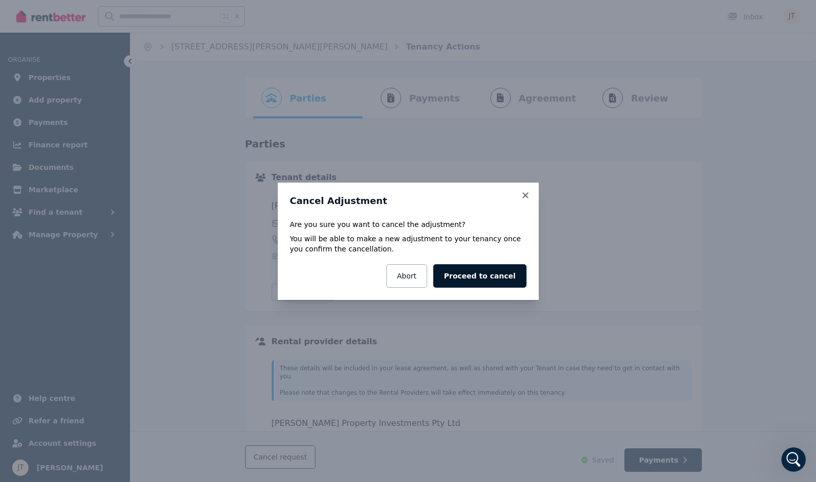
click at [500, 275] on button "Proceed to cancel" at bounding box center [479, 275] width 93 height 23
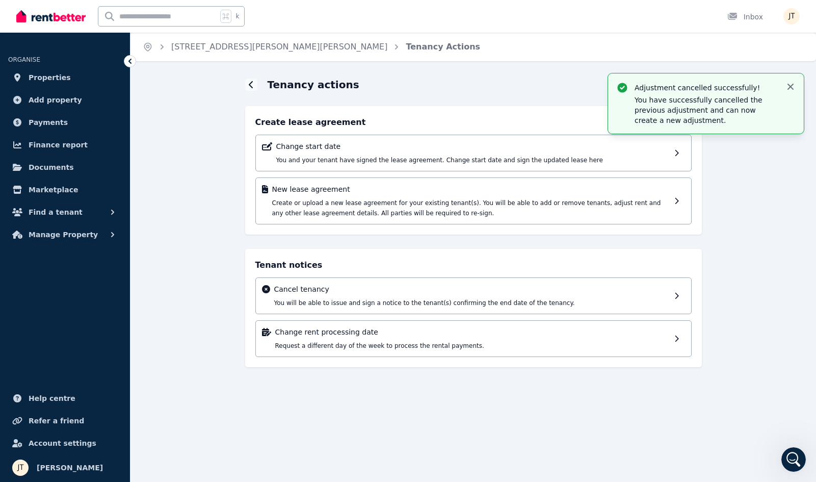
click at [791, 88] on icon "button" at bounding box center [791, 87] width 10 height 10
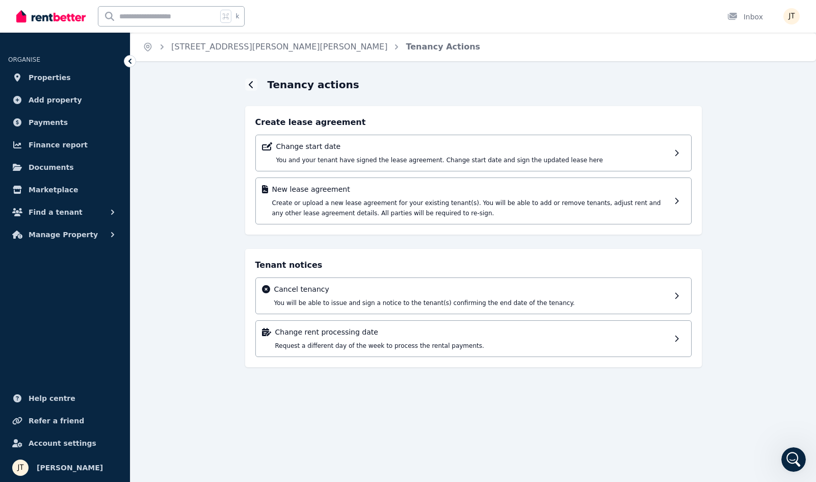
click at [769, 92] on div "Tenancy actions Create lease agreement Change start date You and your tenant ha…" at bounding box center [474, 232] width 686 height 308
click at [252, 80] on div at bounding box center [251, 85] width 12 height 12
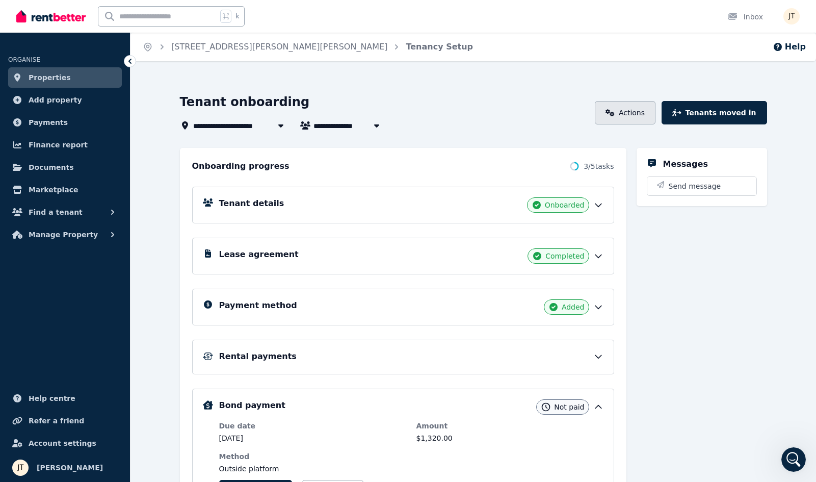
click at [639, 111] on link "Actions" at bounding box center [625, 112] width 61 height 23
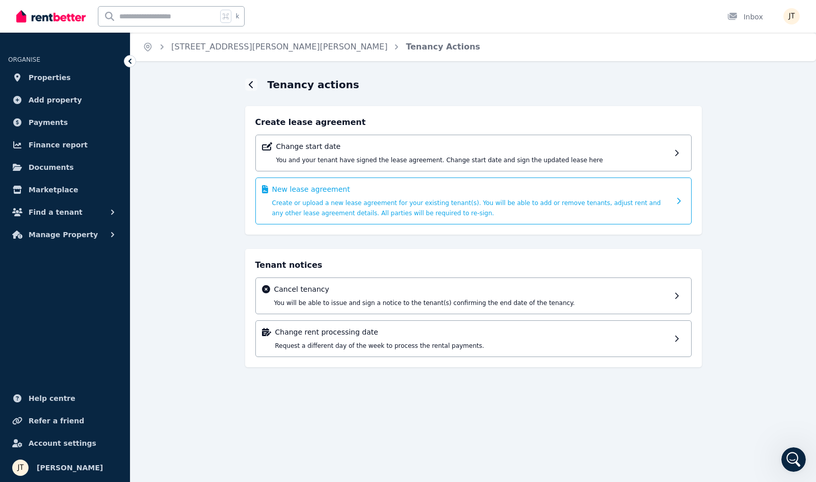
click at [642, 209] on div "New lease agreement Create or upload a new lease agreement for your existing te…" at bounding box center [471, 201] width 398 height 34
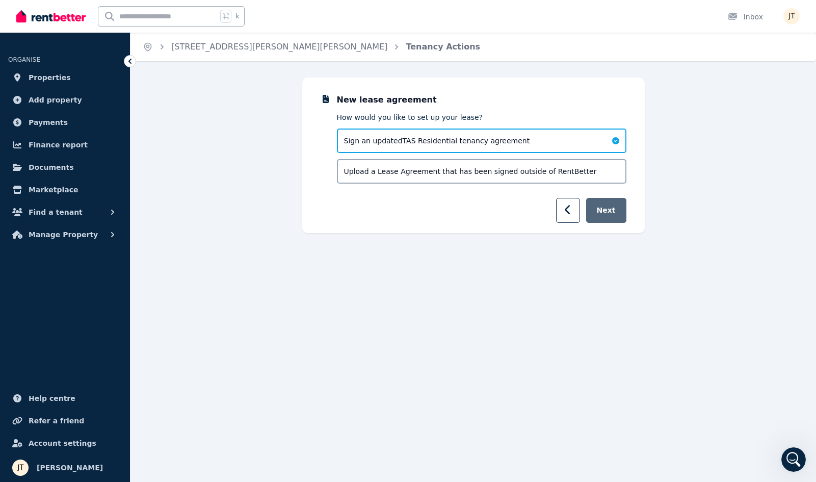
click at [611, 210] on button "Next" at bounding box center [606, 210] width 40 height 25
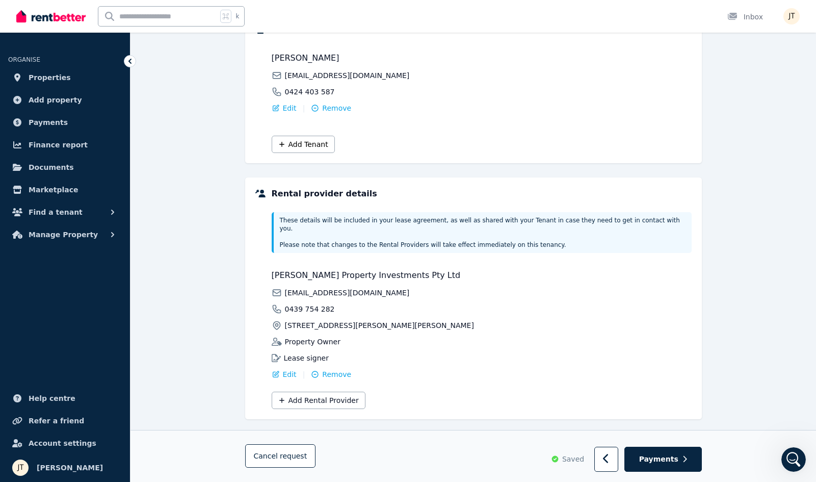
scroll to position [147, 0]
click at [680, 459] on button "Payments" at bounding box center [664, 459] width 78 height 25
select select "**********"
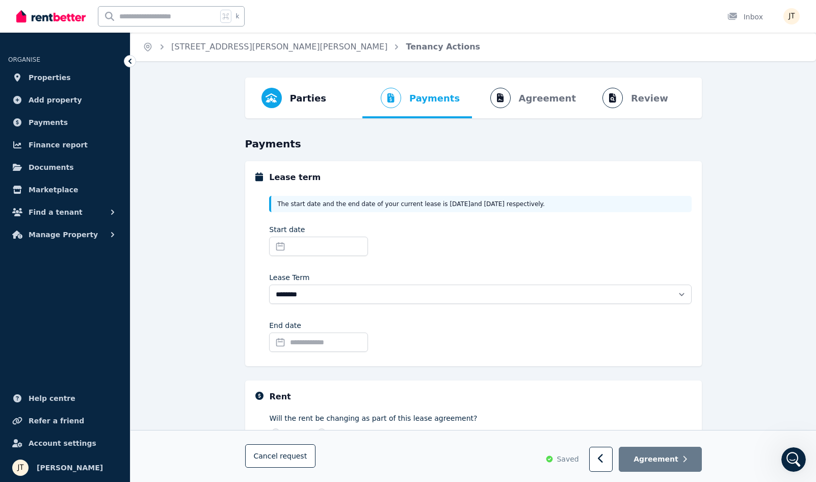
scroll to position [0, 0]
click at [340, 247] on input "Start date" at bounding box center [318, 246] width 99 height 19
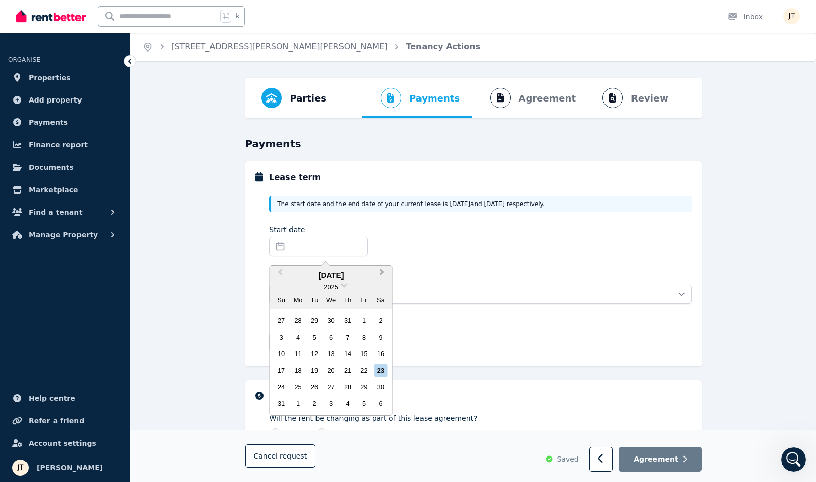
click at [381, 268] on button "Next Month" at bounding box center [383, 275] width 16 height 16
click at [298, 348] on div "15" at bounding box center [298, 354] width 14 height 14
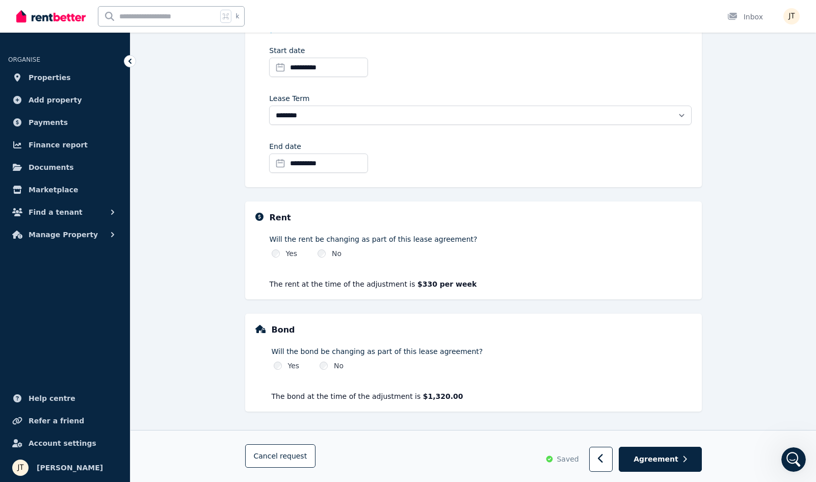
scroll to position [179, 0]
click at [272, 250] on div "Yes" at bounding box center [285, 253] width 26 height 10
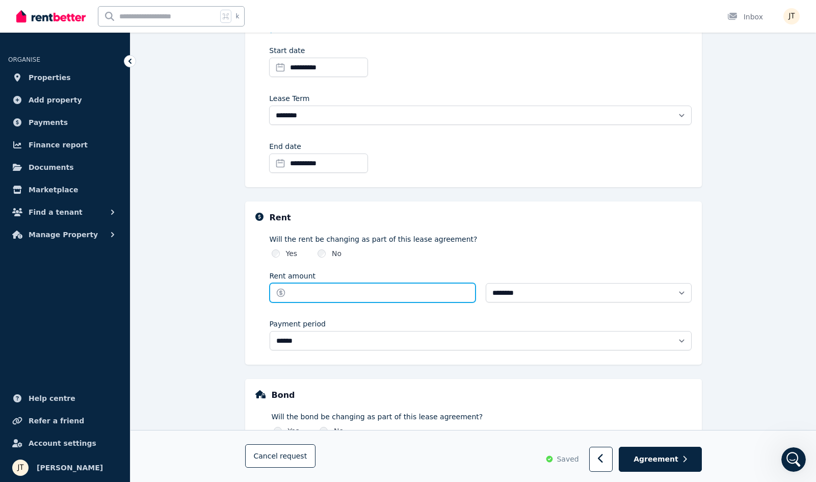
click at [368, 293] on input "Rent amount" at bounding box center [373, 292] width 206 height 19
type input "***"
click at [398, 317] on div "**********" at bounding box center [481, 292] width 422 height 124
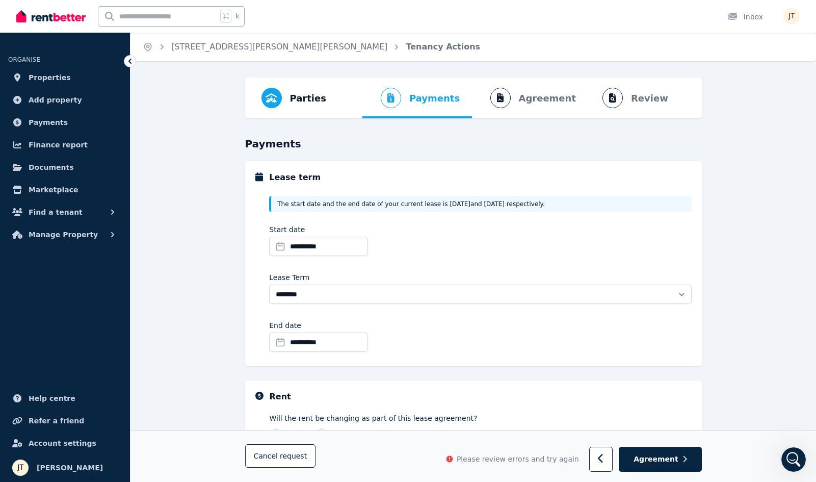
scroll to position [0, 0]
click at [454, 459] on icon at bounding box center [450, 459] width 8 height 8
click at [523, 97] on ol "Parties Rental provider and tenant details Payments Bond and rental payments Ag…" at bounding box center [473, 98] width 441 height 41
click at [288, 99] on span "Parties Rental provider and tenant details" at bounding box center [293, 98] width 81 height 41
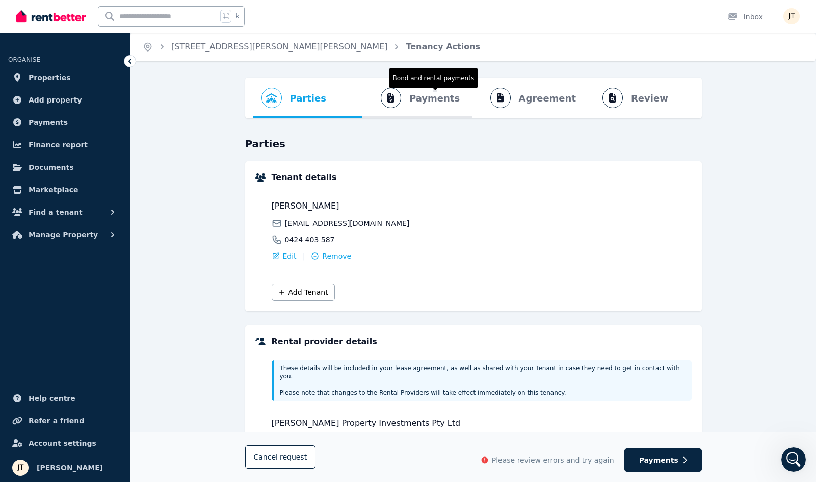
scroll to position [-1, 0]
click at [405, 97] on span "Payments Bond and rental payments" at bounding box center [416, 98] width 106 height 41
select select "**********"
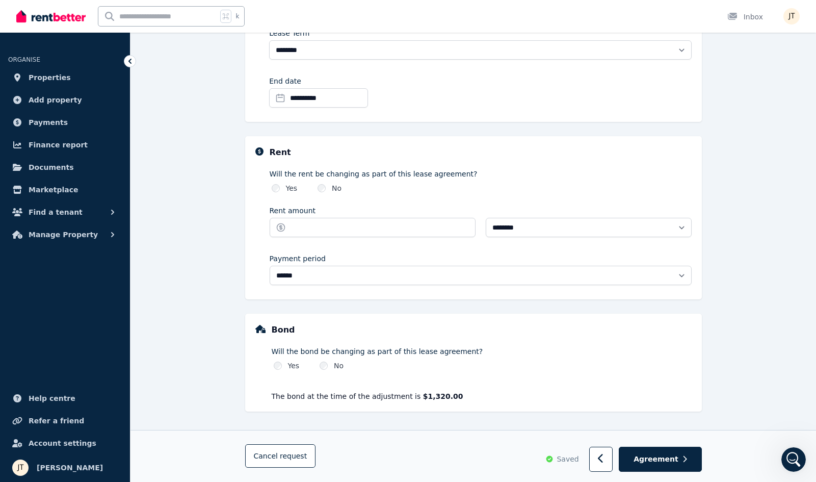
scroll to position [244, 0]
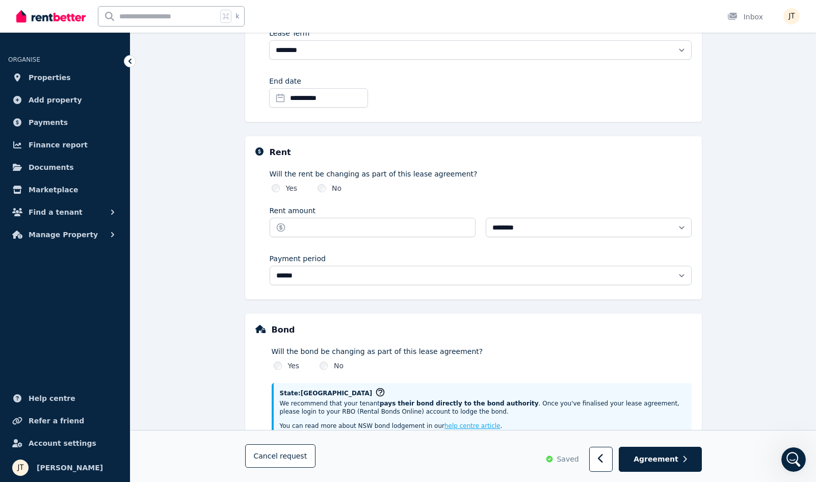
click at [322, 216] on div "Rent amount" at bounding box center [373, 221] width 206 height 32
click at [325, 225] on input "Rent amount" at bounding box center [373, 227] width 206 height 19
type input "***"
click at [482, 315] on div "Bond Will the bond be changing as part of this lease agreement? Yes No State: […" at bounding box center [473, 428] width 457 height 228
click at [793, 458] on icon "Open Intercom Messenger" at bounding box center [792, 458] width 7 height 8
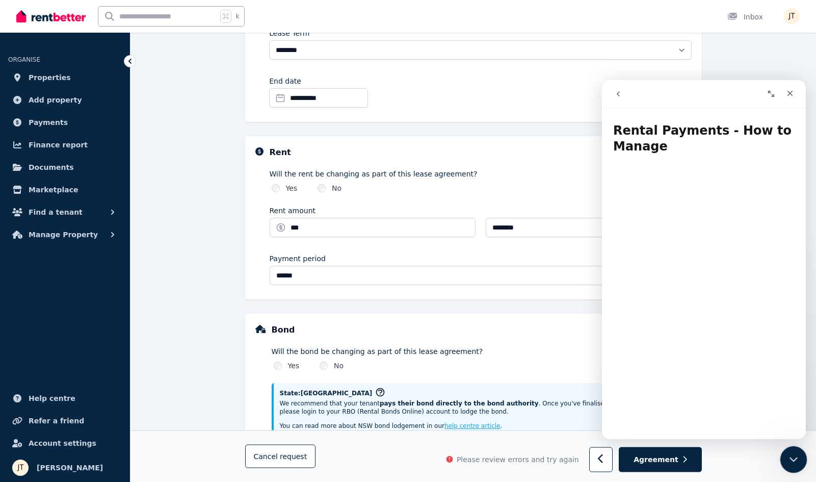
scroll to position [0, 0]
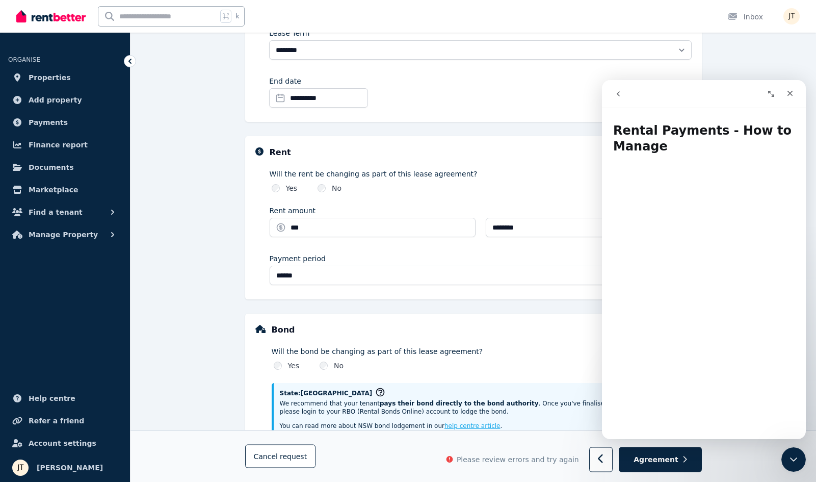
click at [618, 91] on icon "go back" at bounding box center [618, 94] width 8 height 8
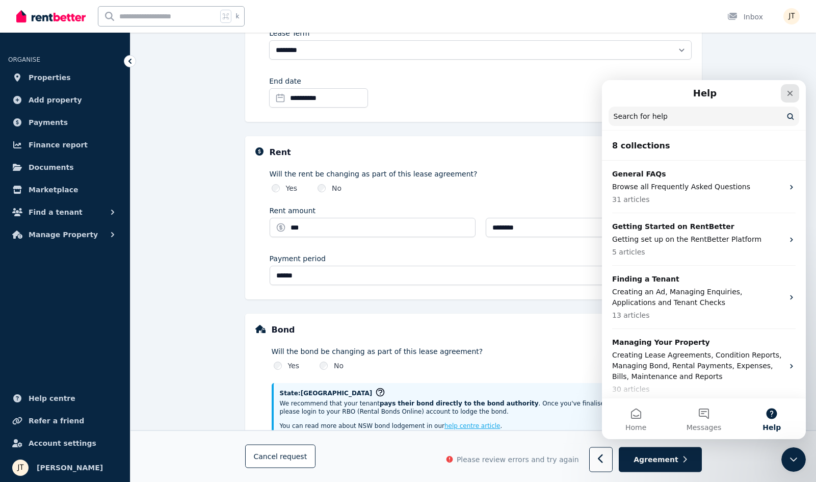
click at [789, 94] on icon "Close" at bounding box center [791, 94] width 6 height 6
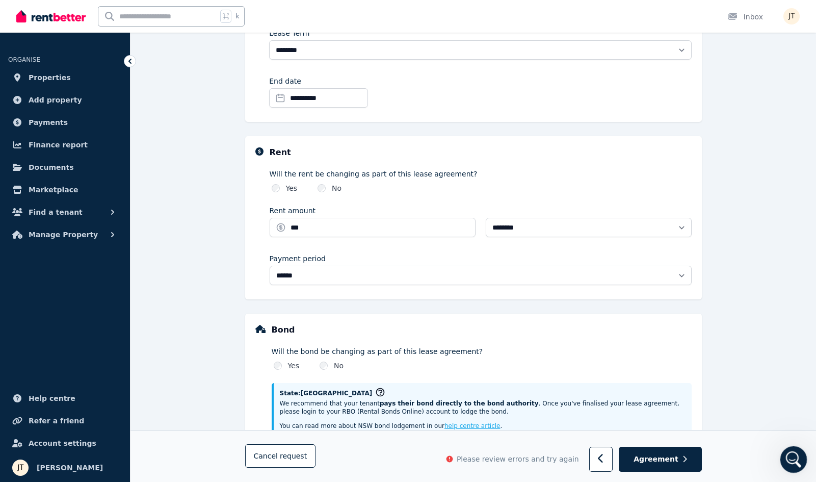
click html
click at [792, 455] on icon "Open Intercom Messenger" at bounding box center [792, 458] width 17 height 17
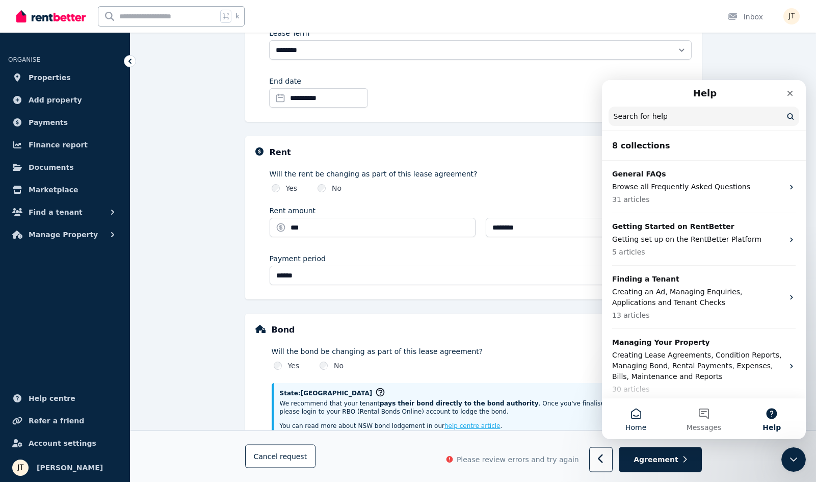
click at [620, 404] on button "Home" at bounding box center [636, 418] width 68 height 41
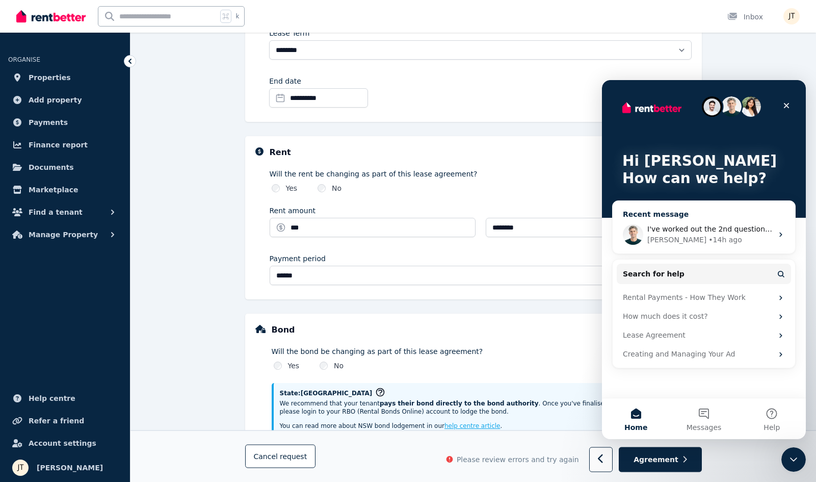
click at [713, 221] on div "I've worked out the 2nd question regarding new tenants please disregard [PERSON…" at bounding box center [704, 235] width 183 height 38
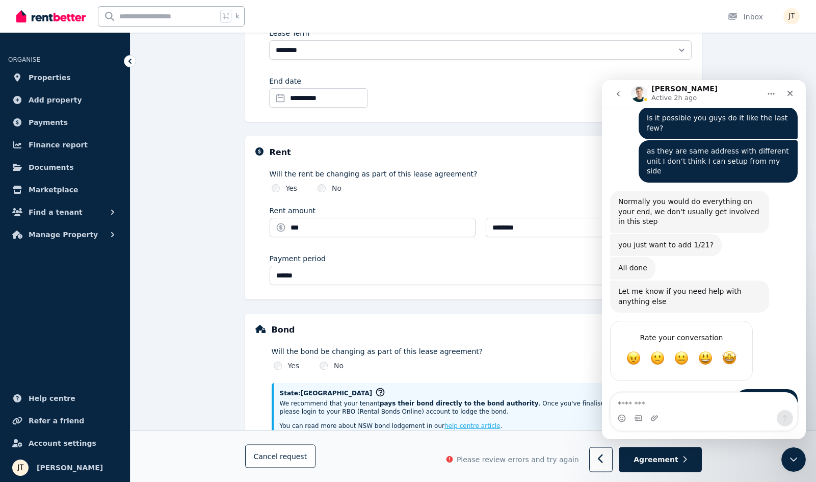
scroll to position [4113, 0]
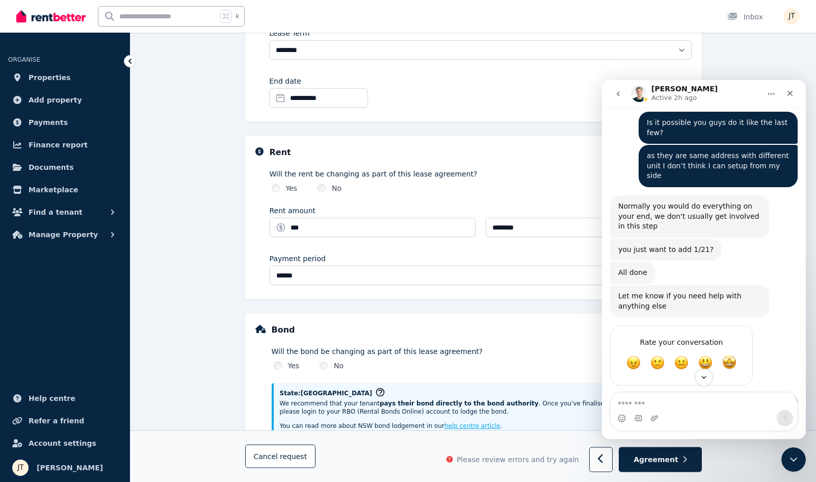
click at [617, 94] on icon "go back" at bounding box center [618, 94] width 8 height 8
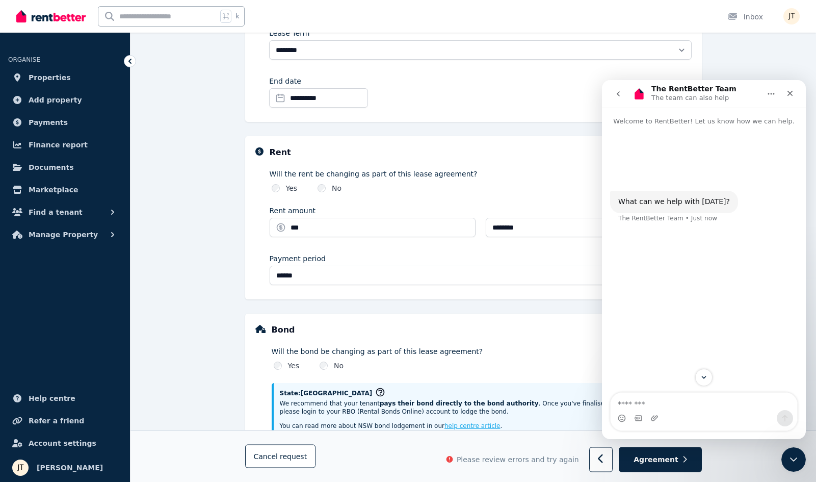
scroll to position [0, 0]
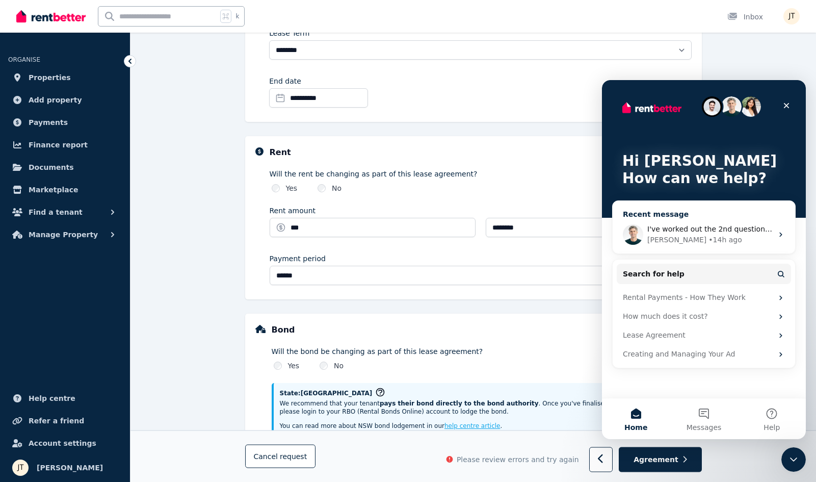
click at [718, 242] on div "[PERSON_NAME] • 14h ago" at bounding box center [710, 240] width 125 height 11
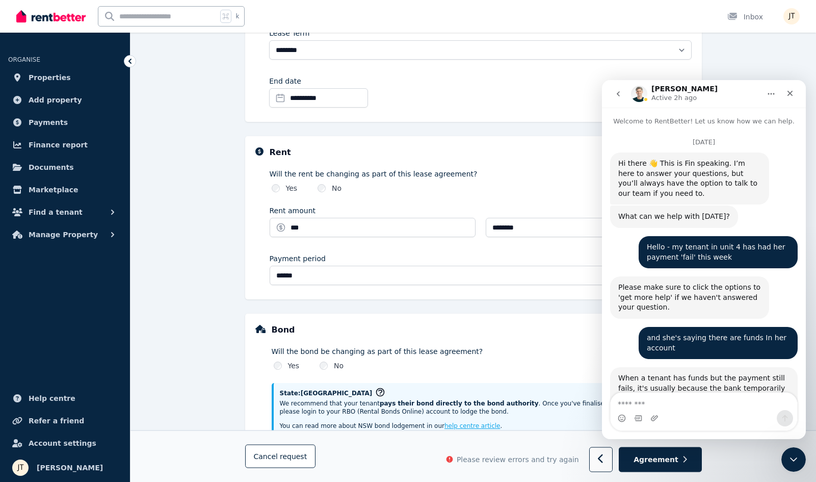
scroll to position [4217, 0]
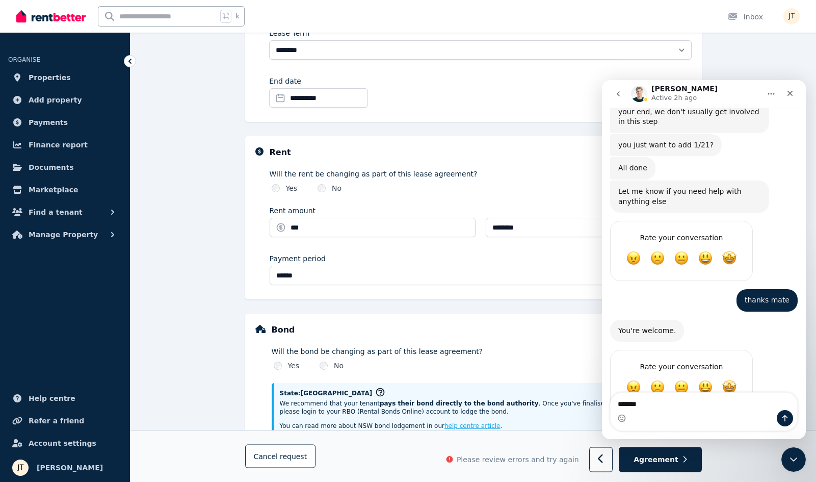
type textarea "********"
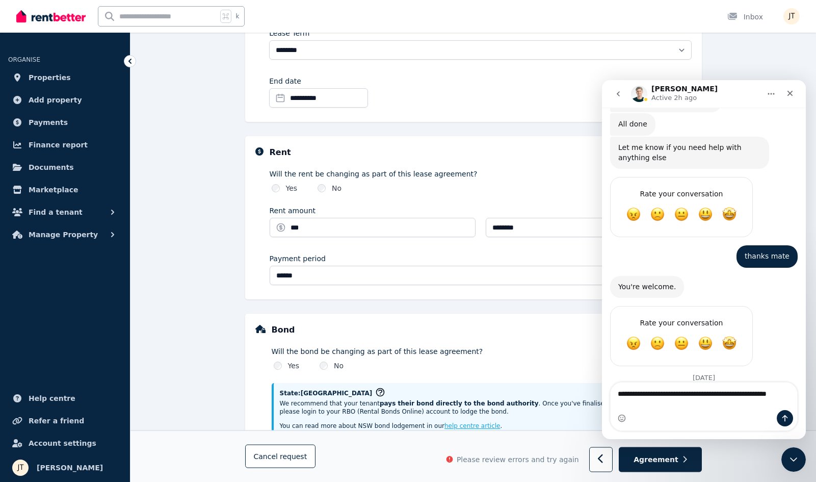
scroll to position [4272, 0]
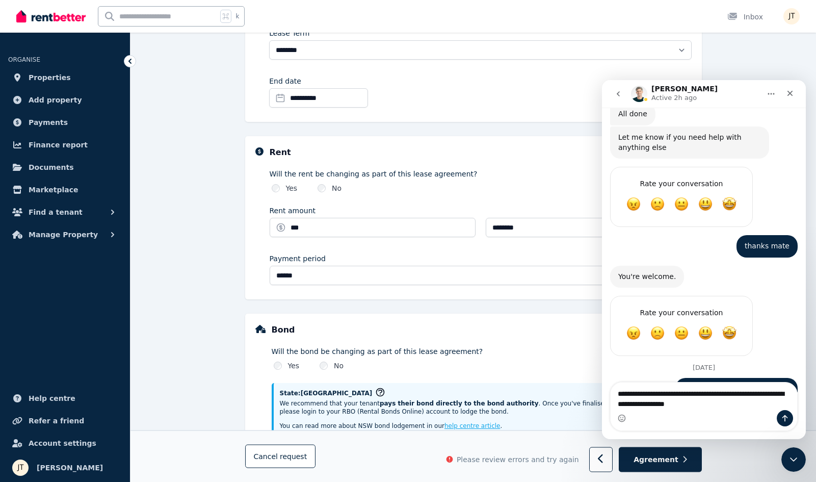
type textarea "**********"
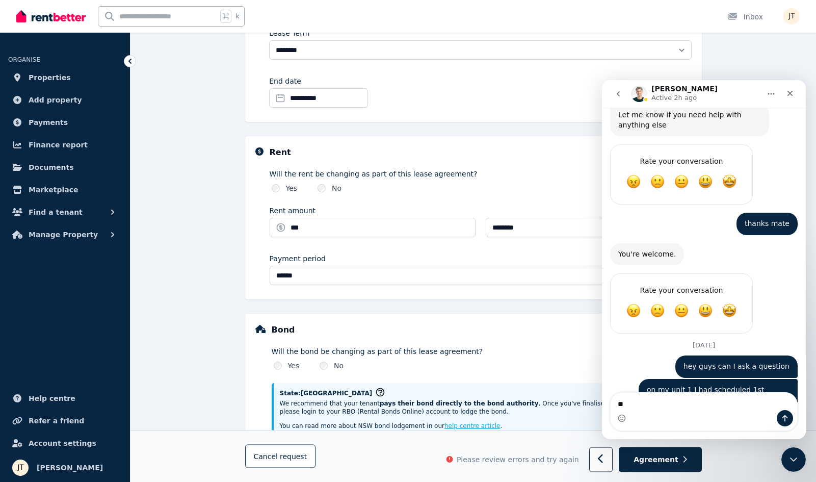
type textarea "*"
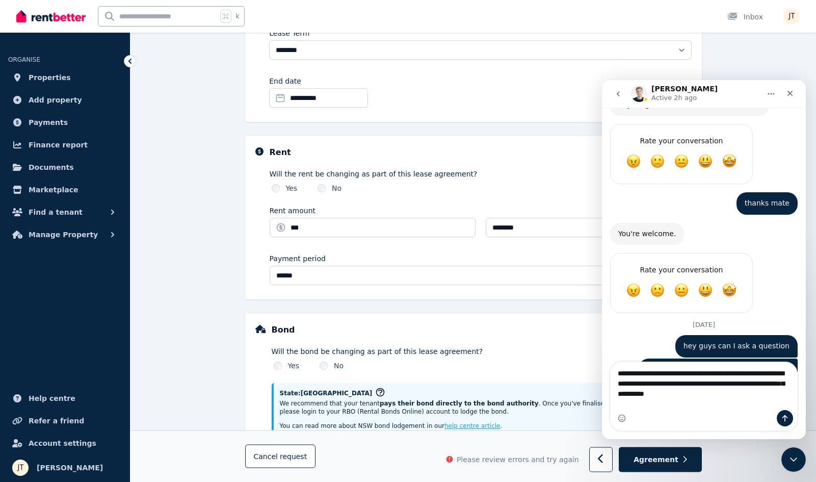
scroll to position [8, 0]
type textarea "**********"
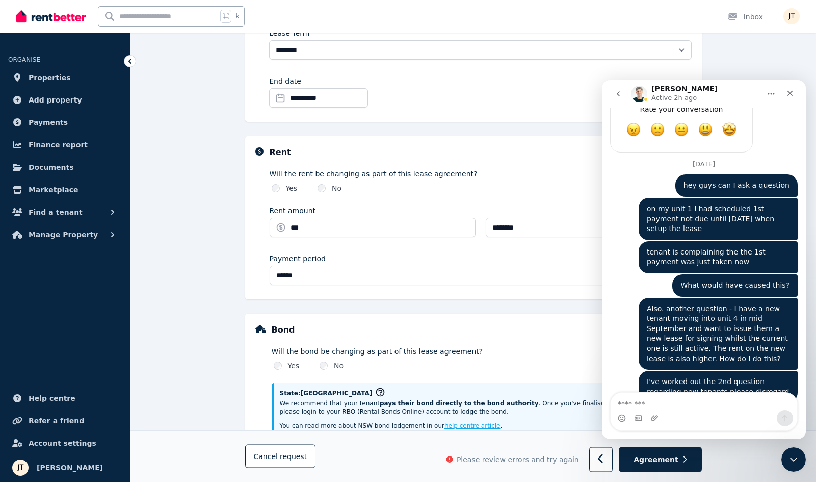
scroll to position [4485, 0]
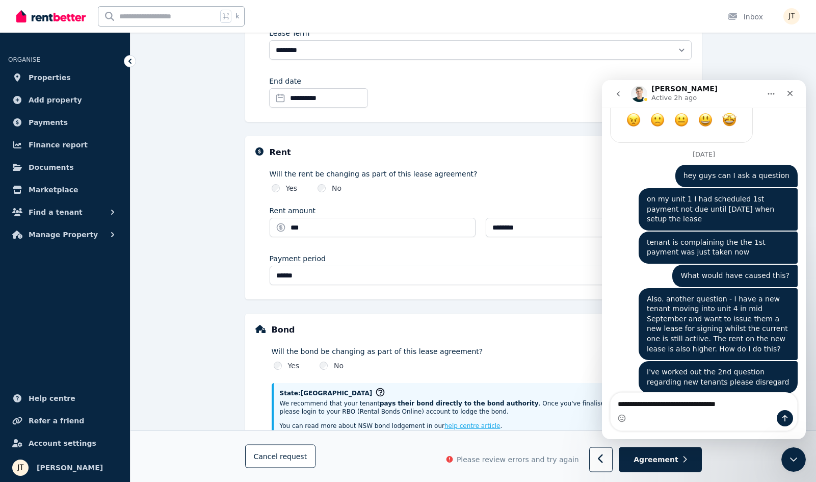
type textarea "**********"
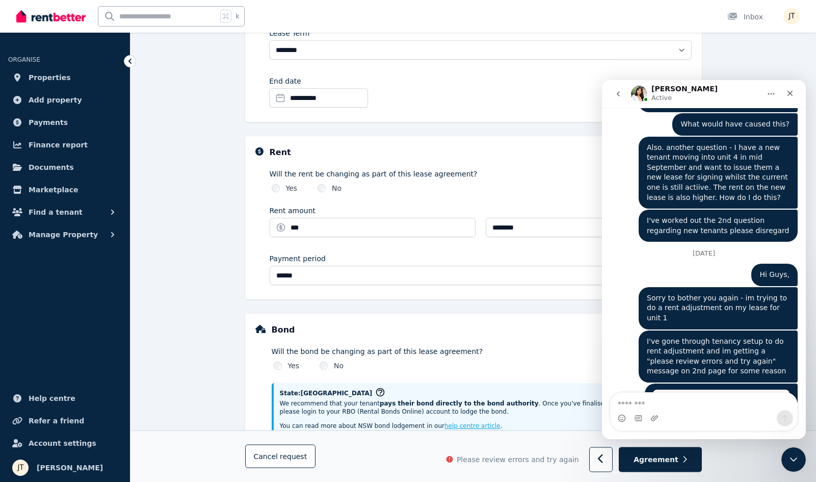
scroll to position [4649, 0]
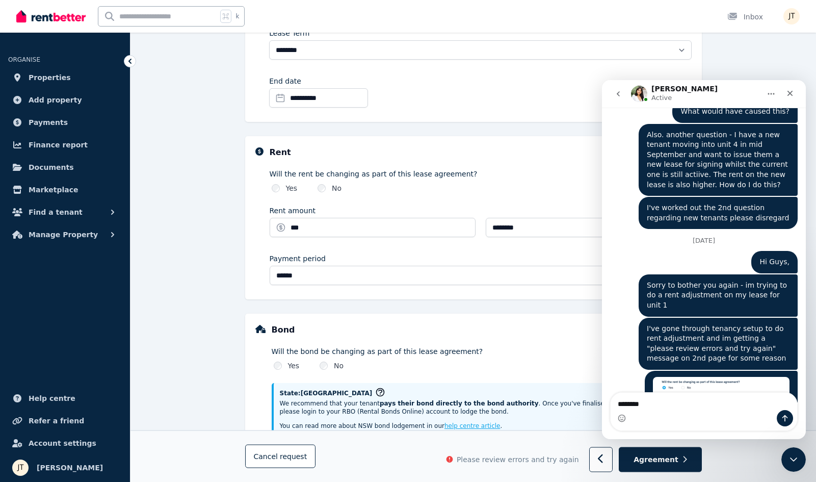
type textarea "*********"
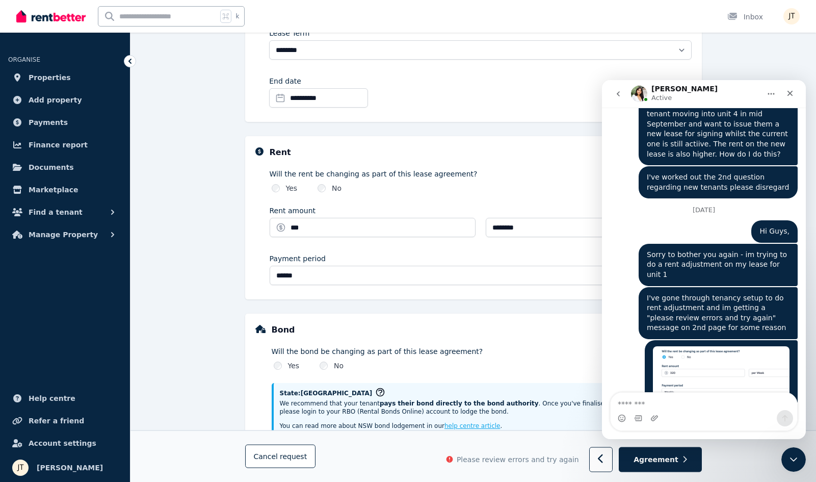
type textarea "*"
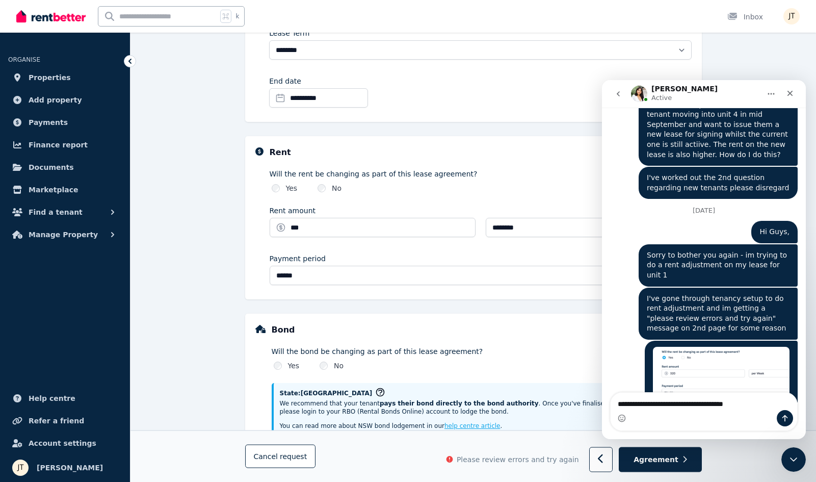
type textarea "**********"
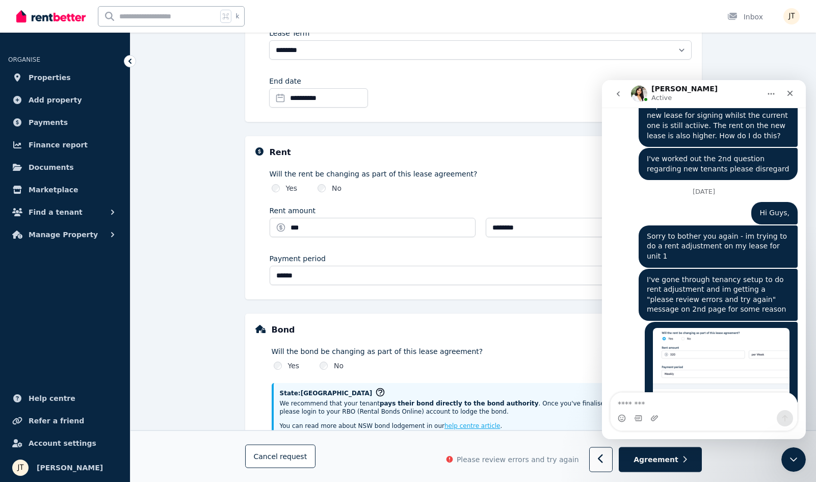
scroll to position [4742, 0]
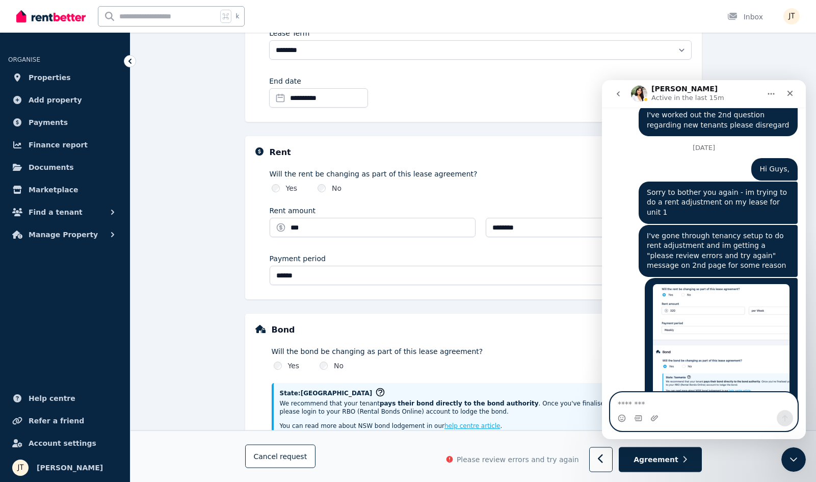
click at [681, 405] on textarea "Message…" at bounding box center [704, 401] width 187 height 17
type textarea "***"
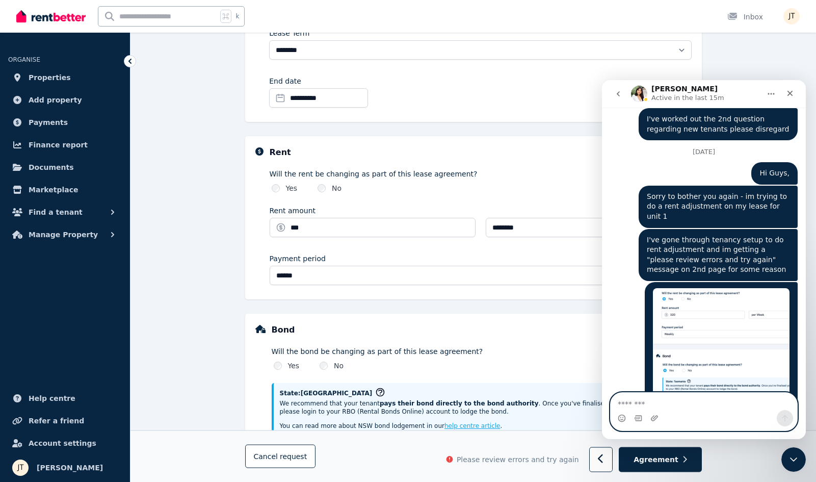
scroll to position [4772, 0]
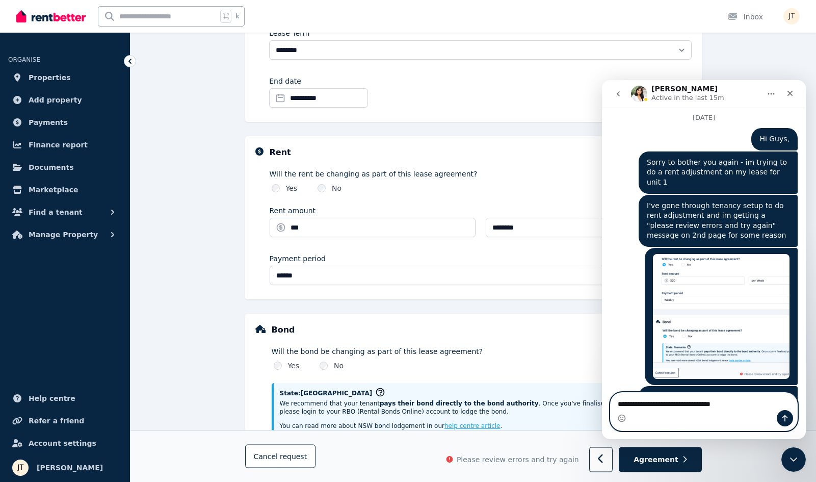
type textarea "**********"
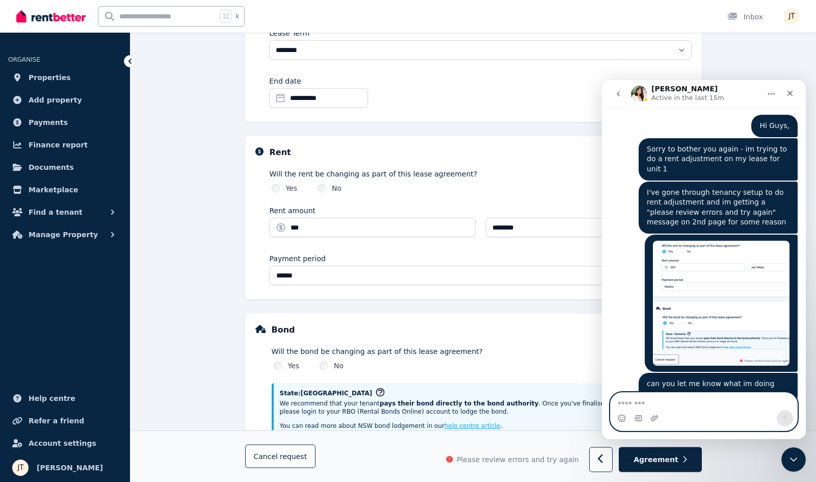
scroll to position [4795, 0]
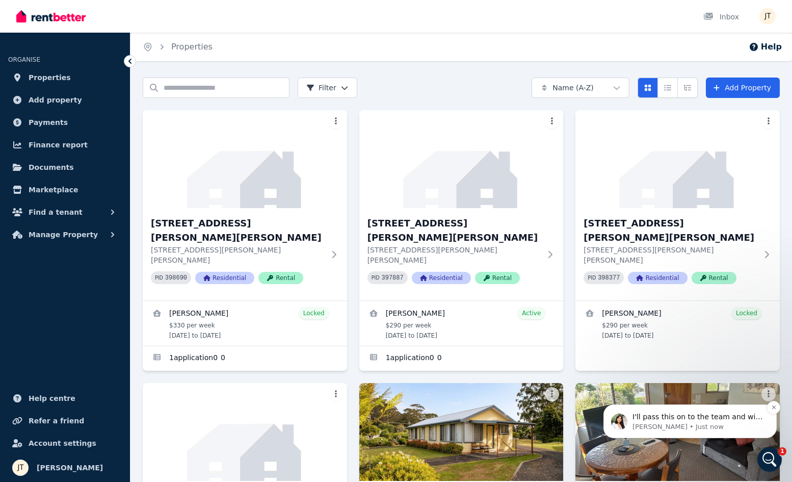
click at [706, 416] on p "I'll pass this on to the team and will get back to you. You'll get a reply here…" at bounding box center [699, 417] width 132 height 10
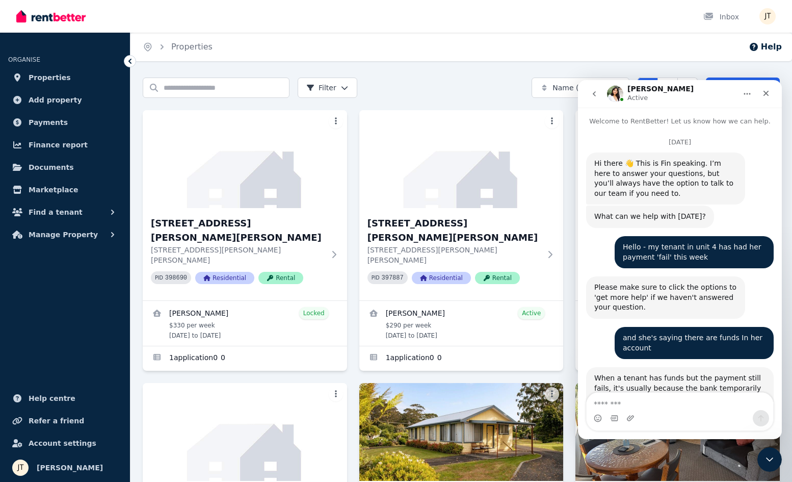
scroll to position [4880, 0]
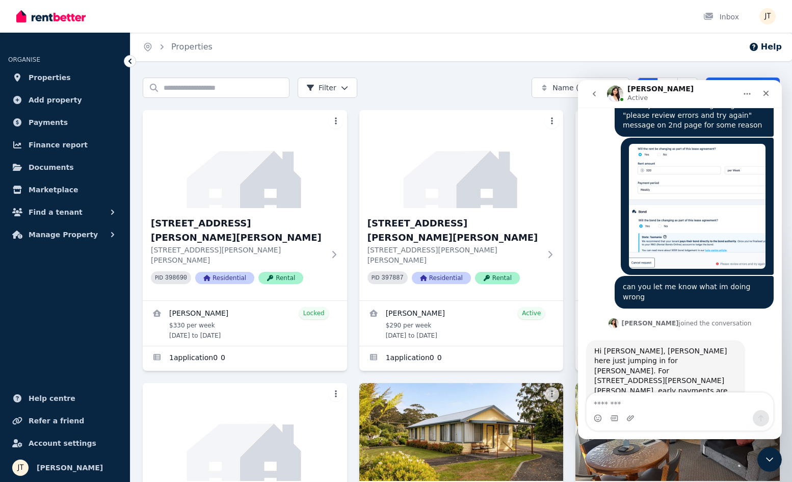
click at [673, 395] on textarea "Message…" at bounding box center [680, 401] width 187 height 17
type textarea "******"
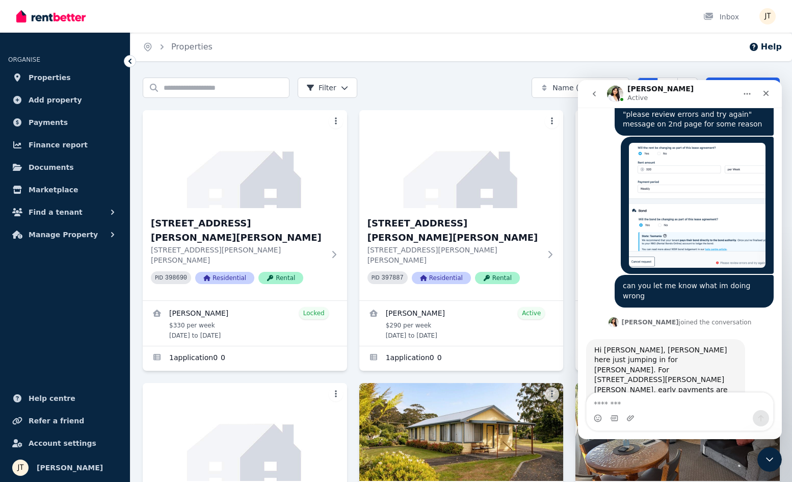
scroll to position [4894, 0]
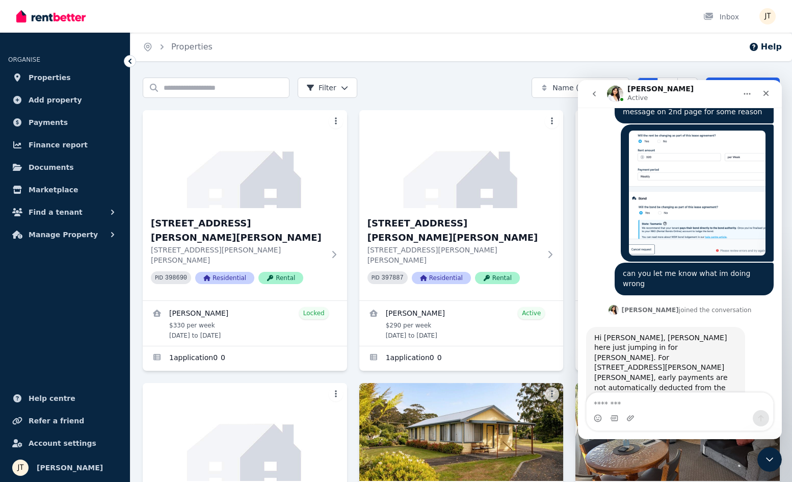
click at [438, 35] on div "Home Properties Help" at bounding box center [462, 47] width 662 height 29
